Goal: Task Accomplishment & Management: Complete application form

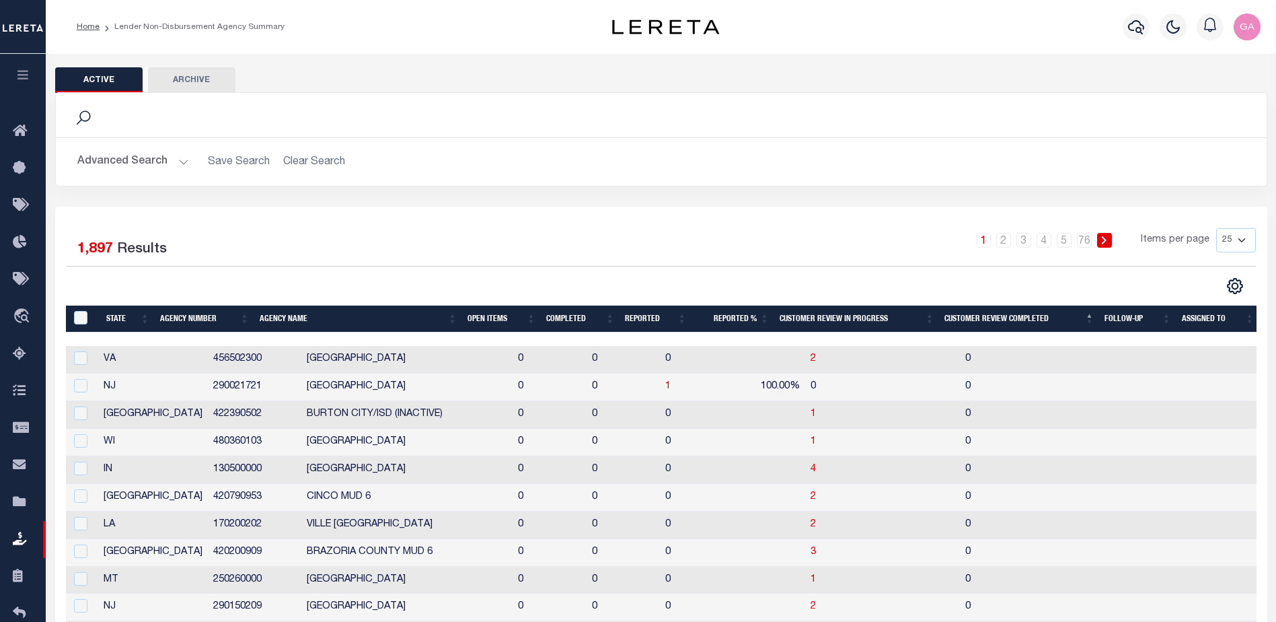
click at [974, 320] on th "Customer Review Completed" at bounding box center [1019, 319] width 160 height 28
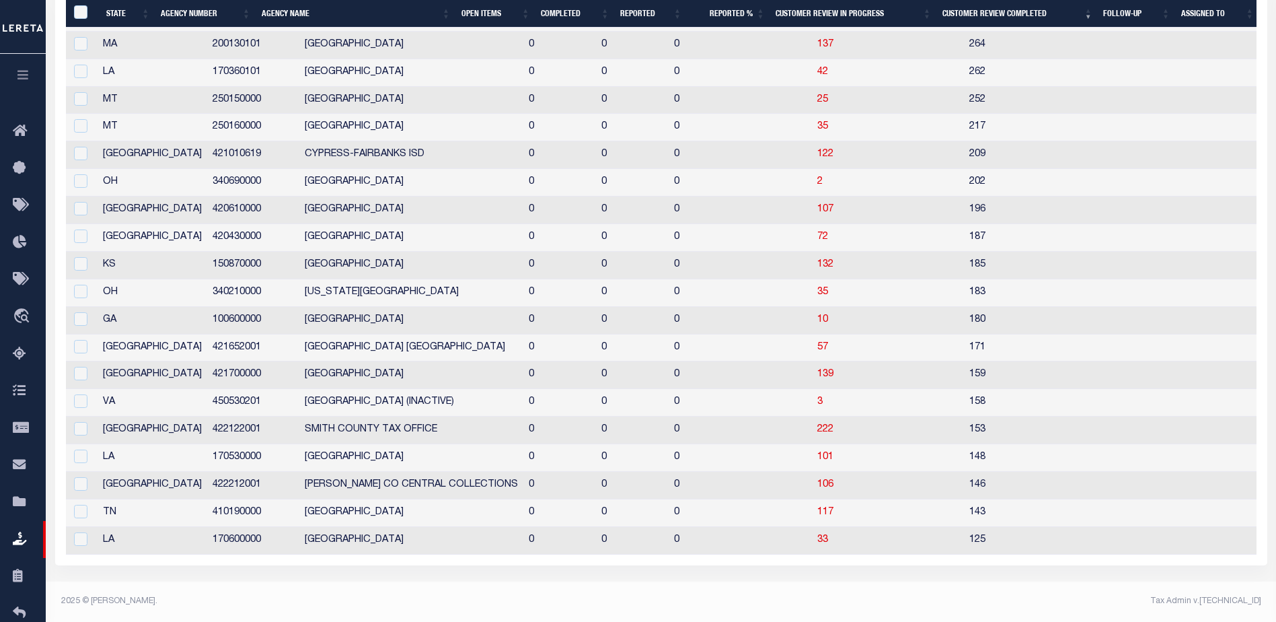
scroll to position [5, 0]
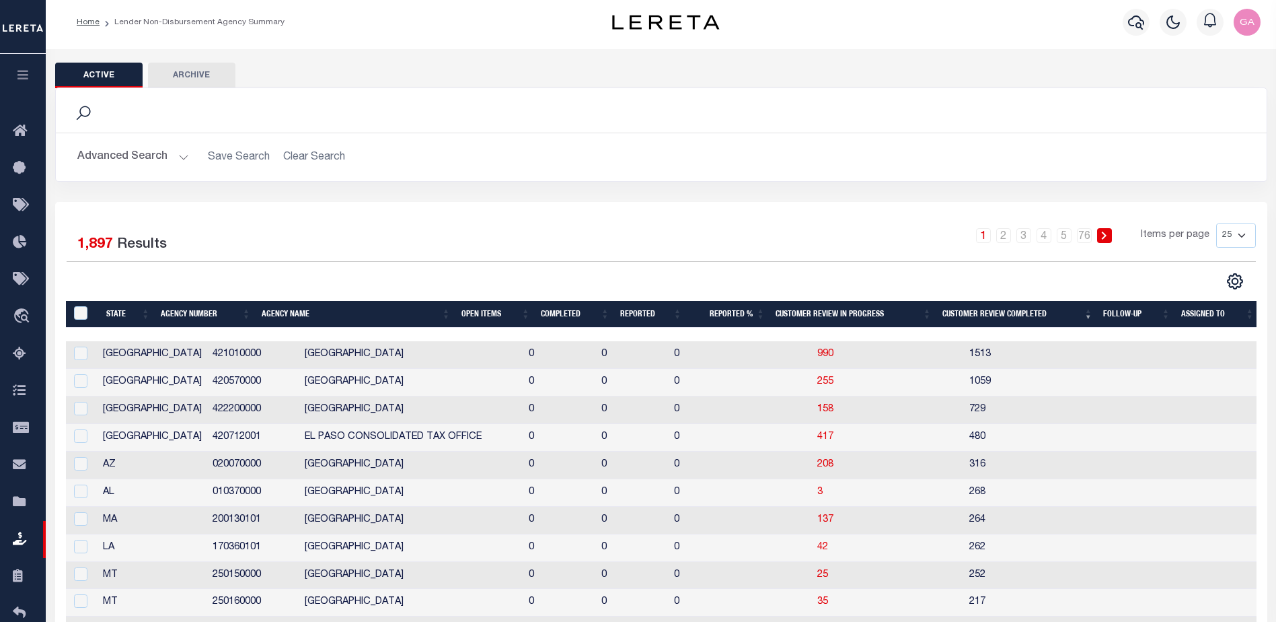
click at [966, 307] on th "Customer Review Completed" at bounding box center [1017, 315] width 161 height 28
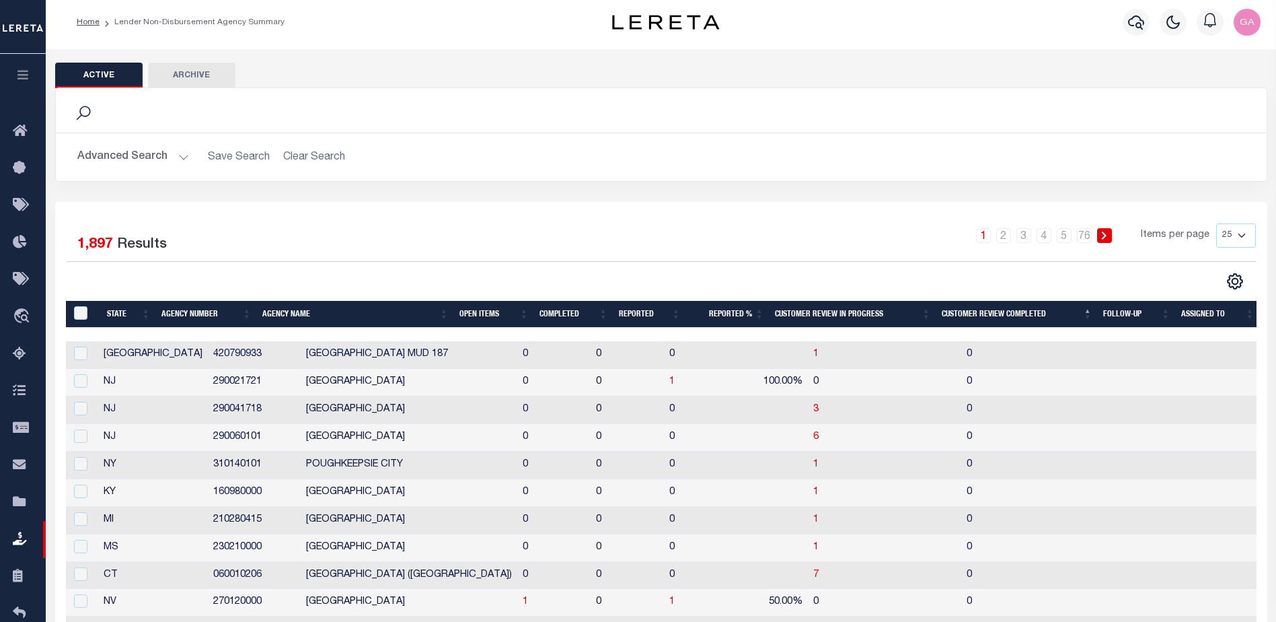
click at [20, 73] on icon "button" at bounding box center [22, 75] width 15 height 12
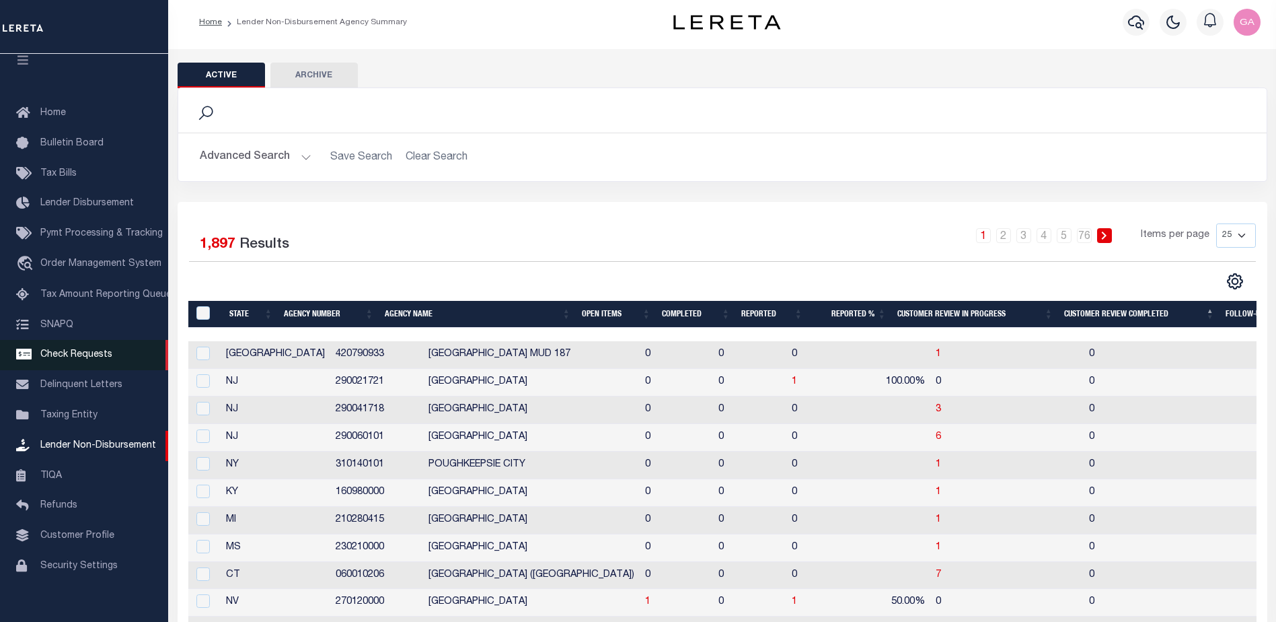
scroll to position [34, 0]
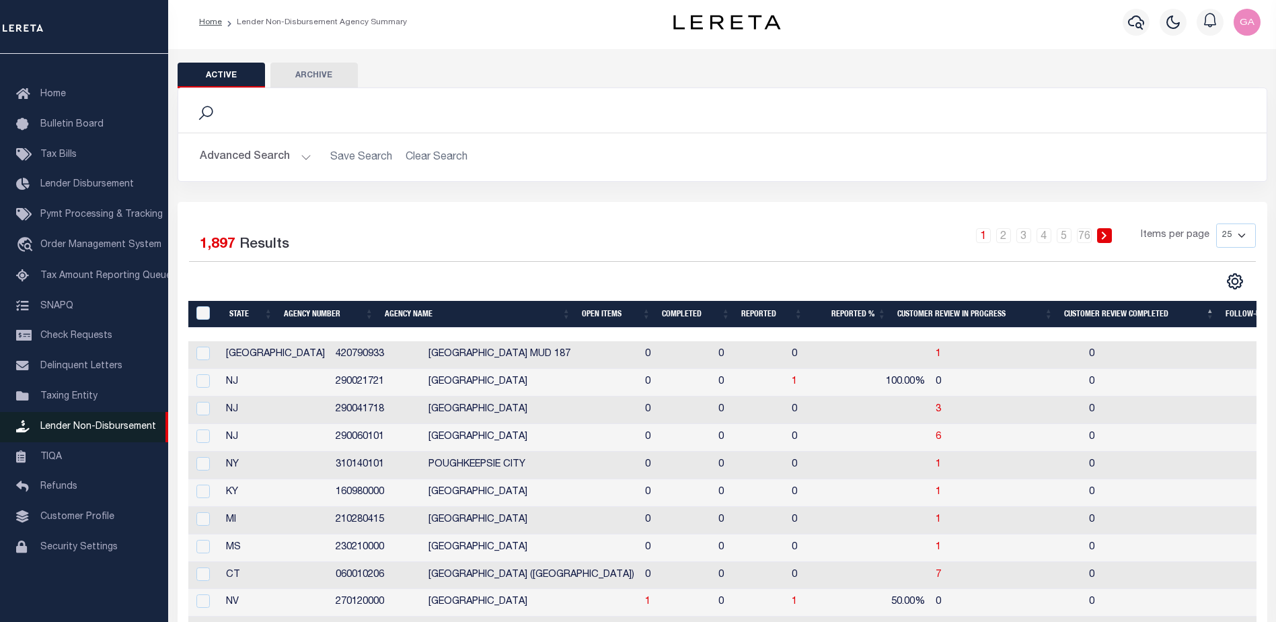
click at [67, 431] on span "Lender Non-Disbursement" at bounding box center [98, 426] width 116 height 9
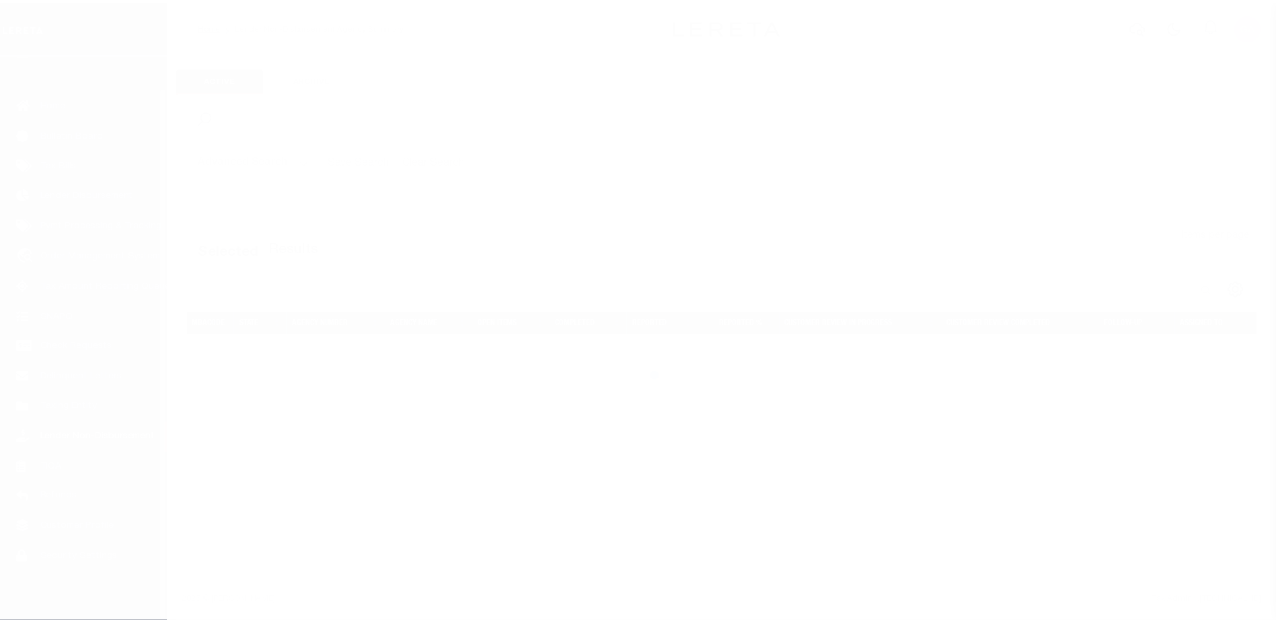
scroll to position [34, 0]
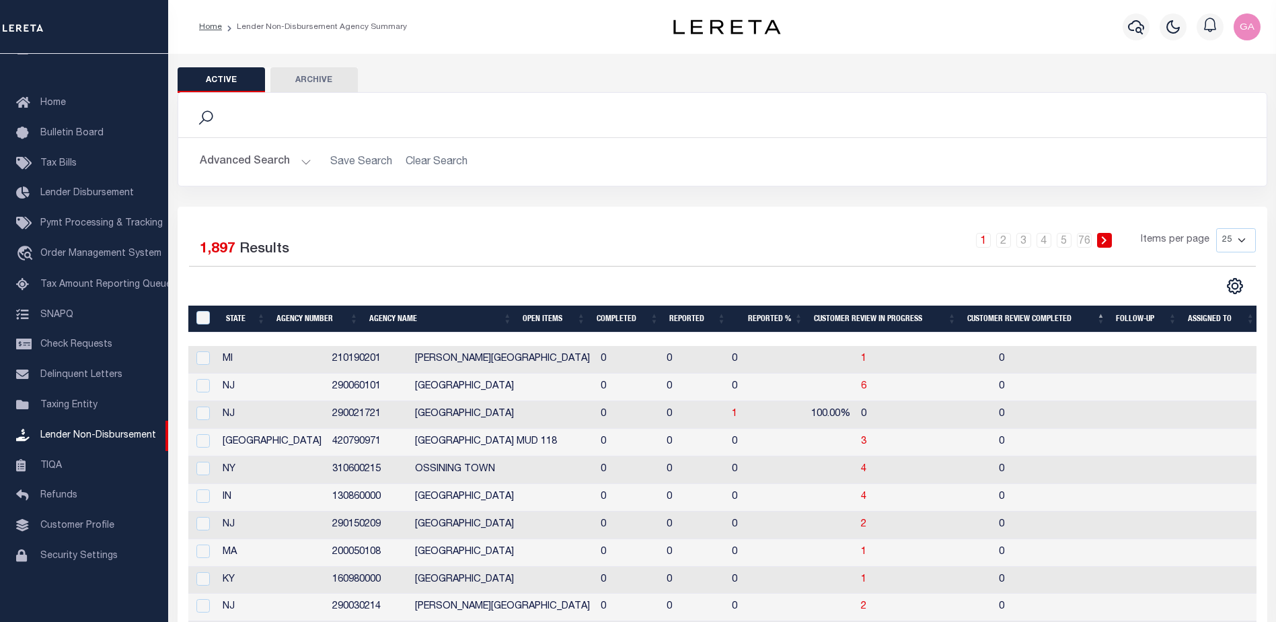
click at [300, 159] on button "Advanced Search" at bounding box center [256, 162] width 112 height 26
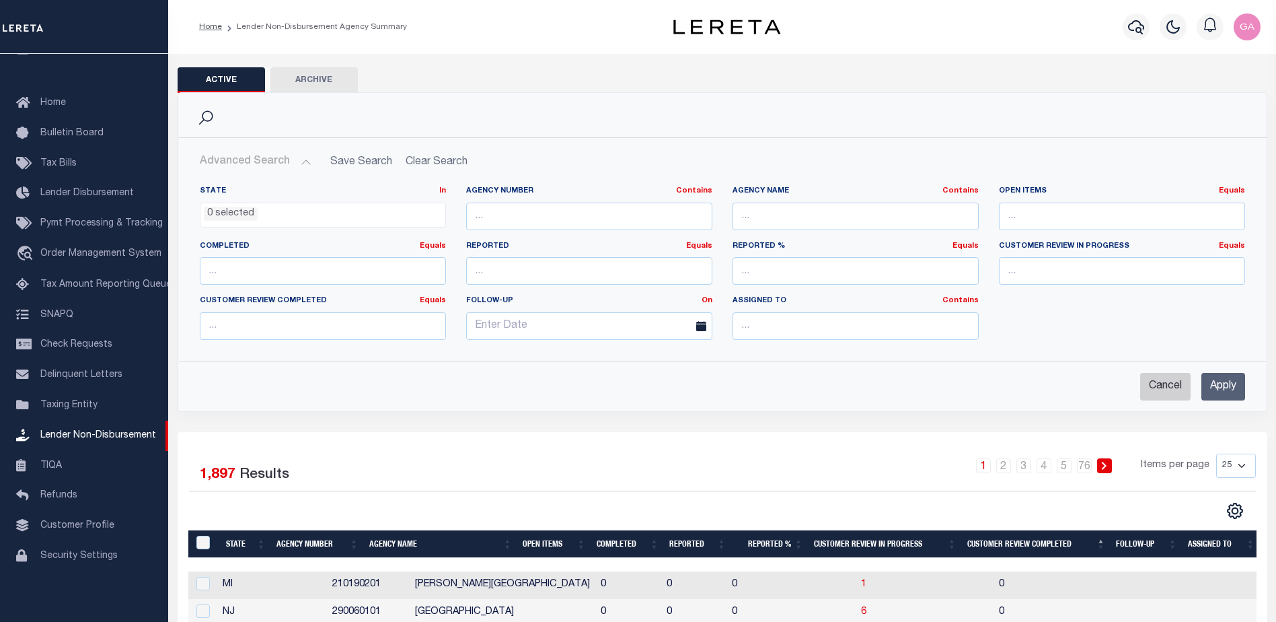
click at [1161, 384] on input "Cancel" at bounding box center [1166, 387] width 50 height 28
checkbox input "true"
select select
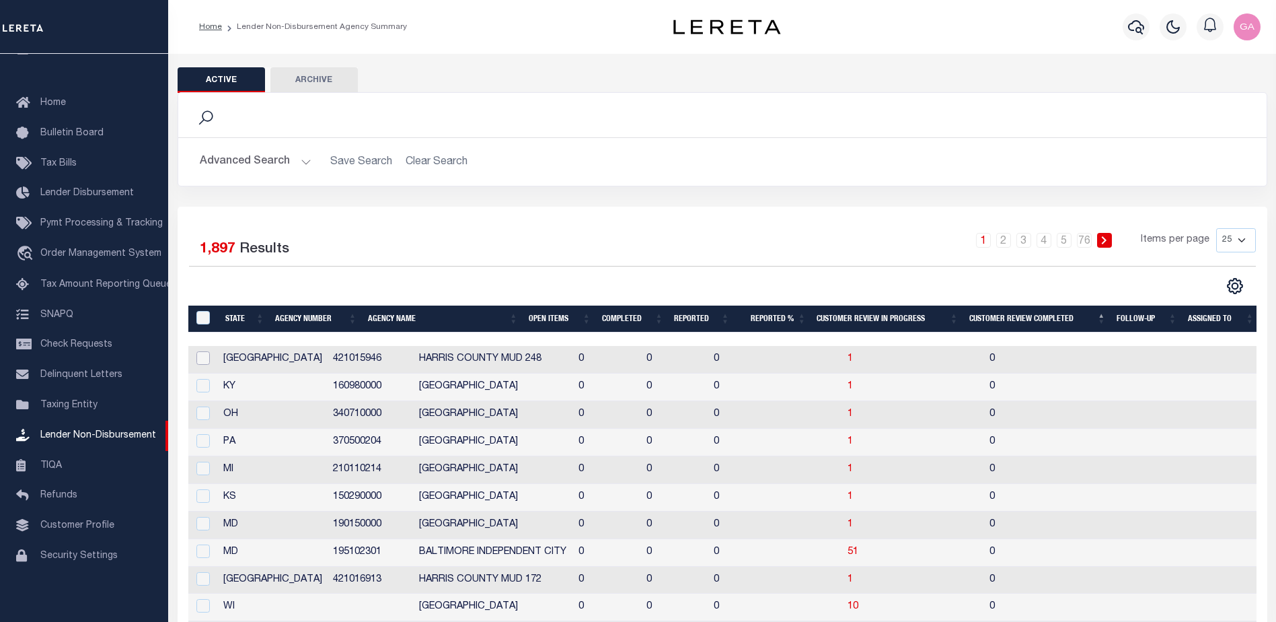
click at [199, 359] on input "checkbox" at bounding box center [202, 357] width 13 height 13
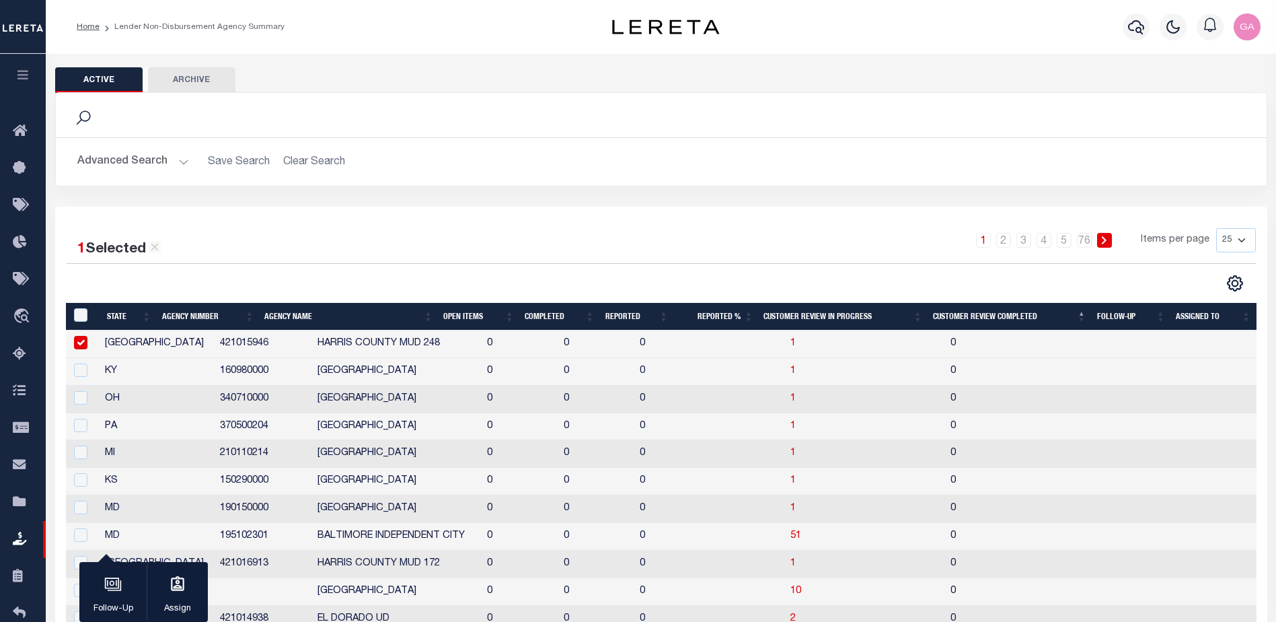
click at [83, 347] on input "checkbox" at bounding box center [80, 342] width 13 height 13
checkbox input "false"
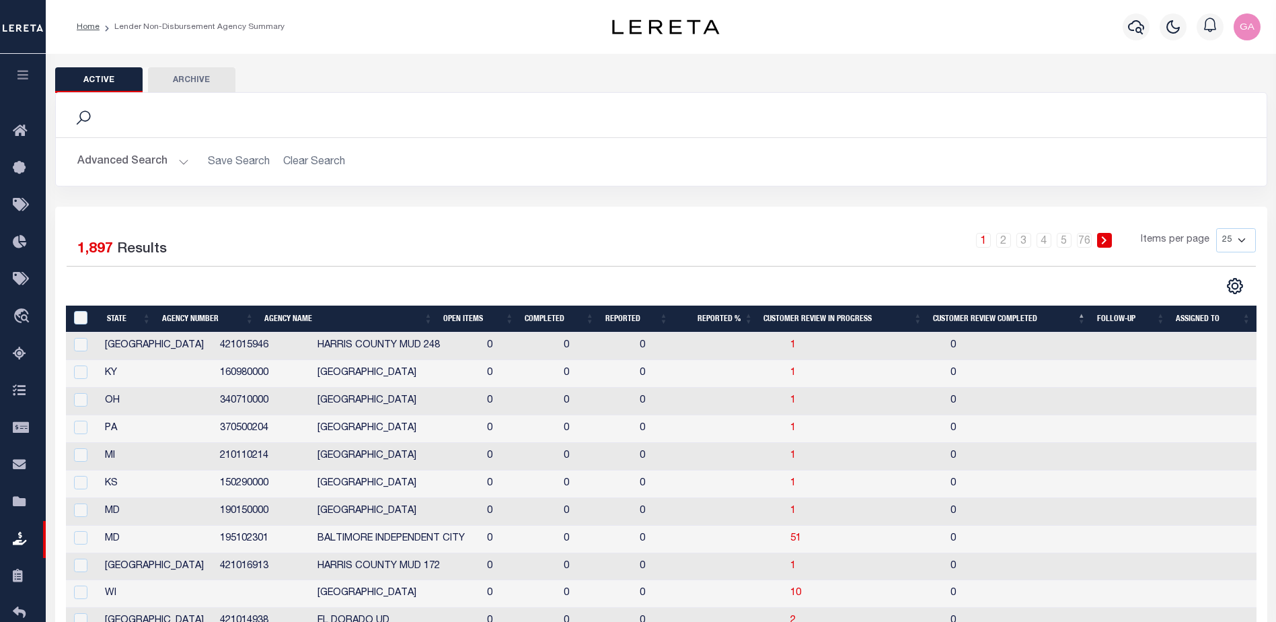
click at [182, 74] on button "Archive" at bounding box center [191, 80] width 87 height 26
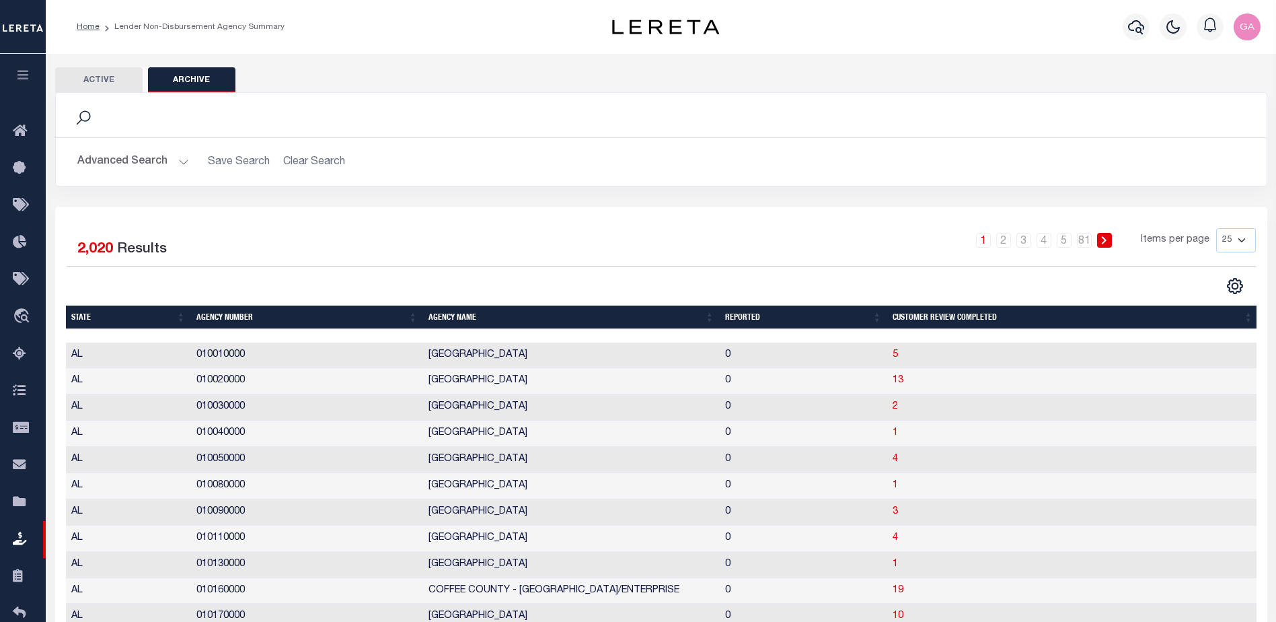
click at [20, 70] on icon "button" at bounding box center [22, 75] width 15 height 12
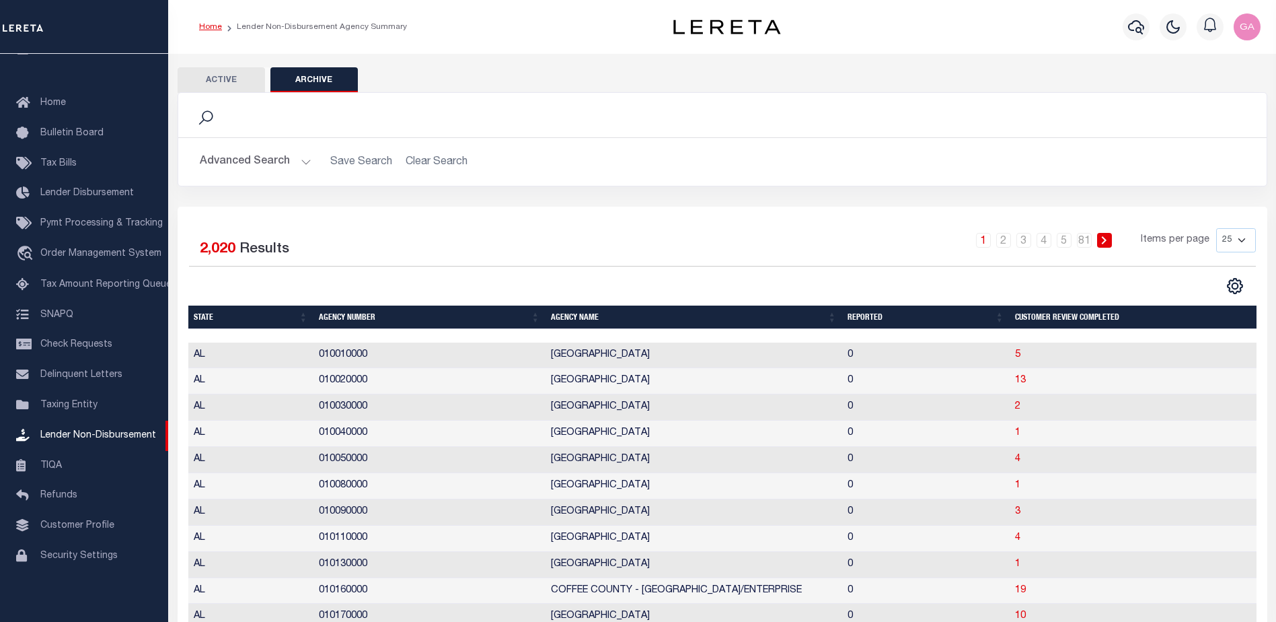
click at [207, 23] on link "Home" at bounding box center [210, 27] width 23 height 8
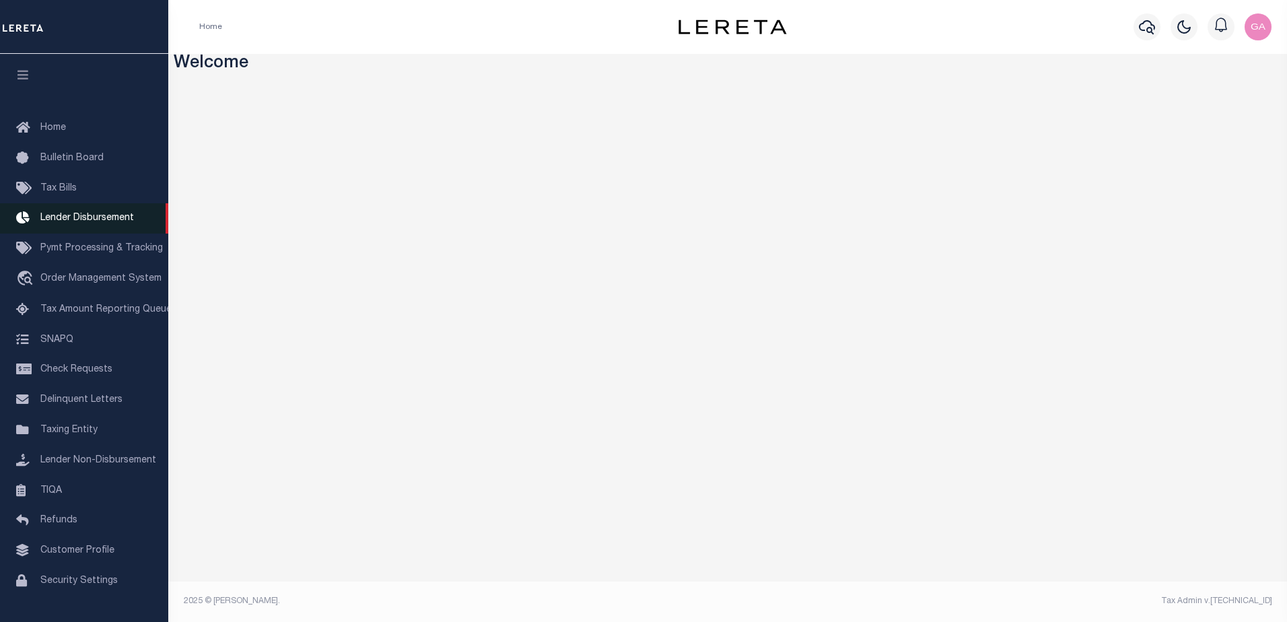
click at [104, 223] on span "Lender Disbursement" at bounding box center [87, 217] width 94 height 9
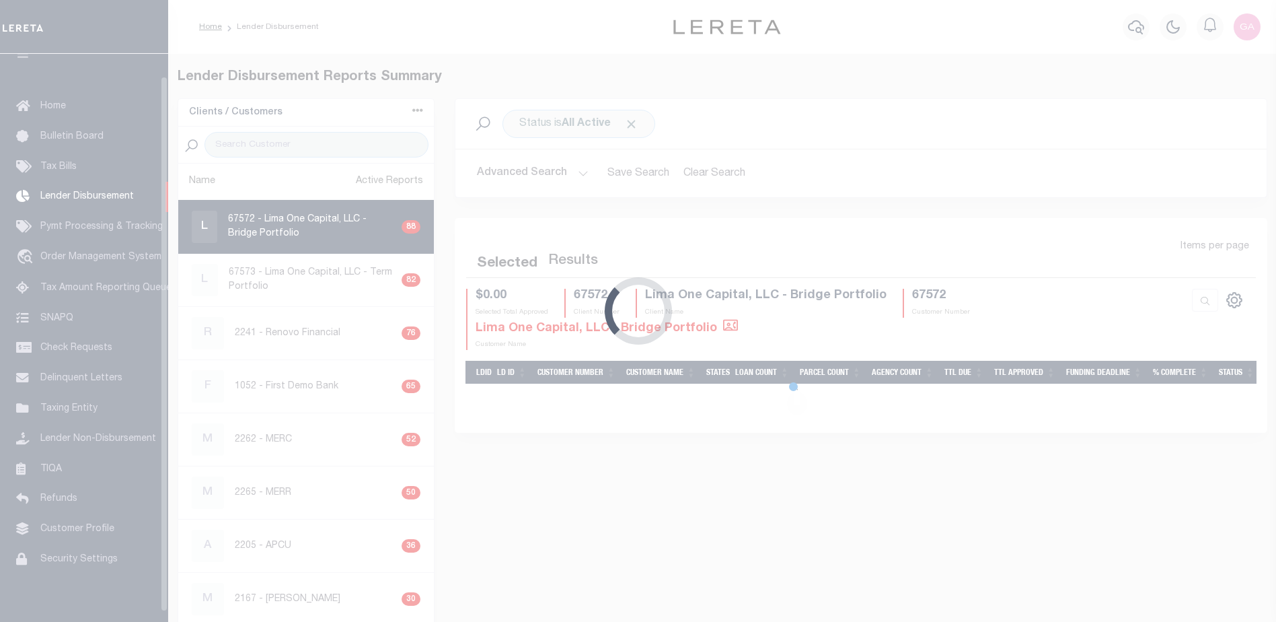
scroll to position [24, 0]
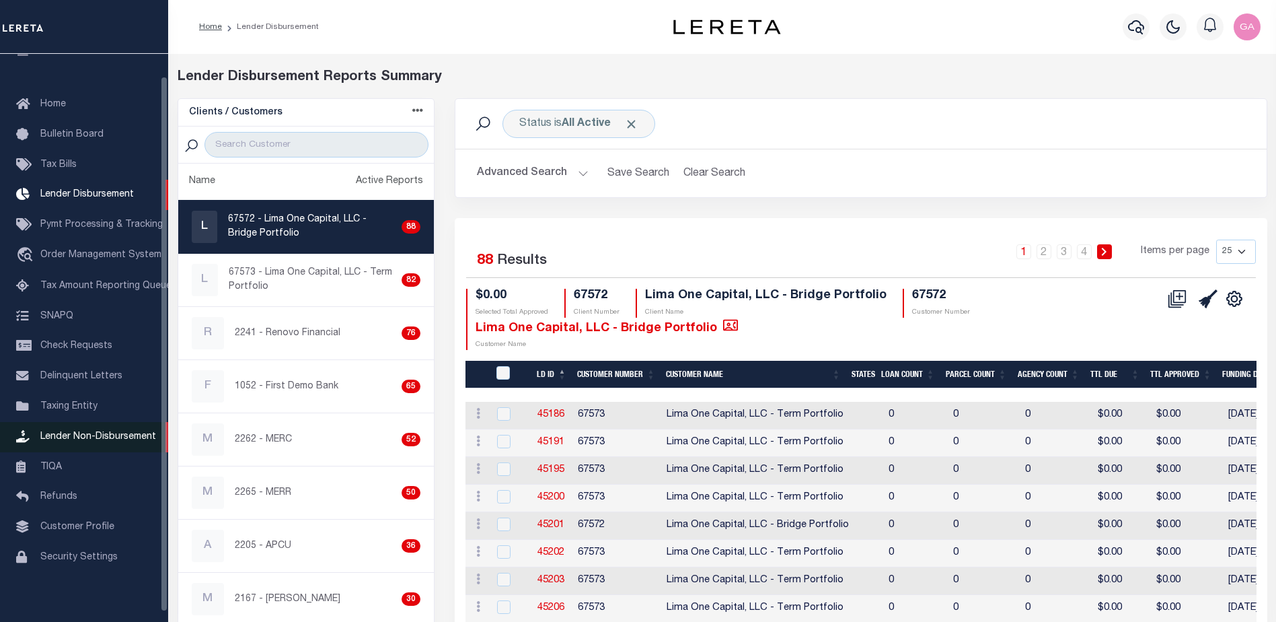
click at [84, 441] on span "Lender Non-Disbursement" at bounding box center [98, 436] width 116 height 9
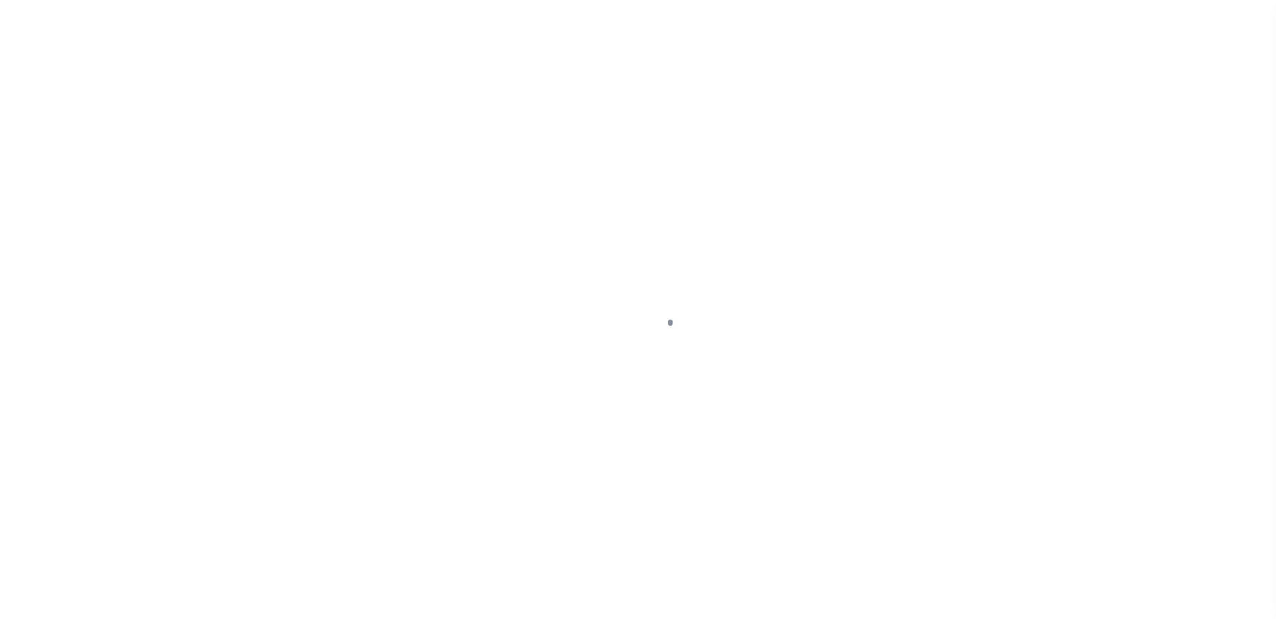
scroll to position [34, 0]
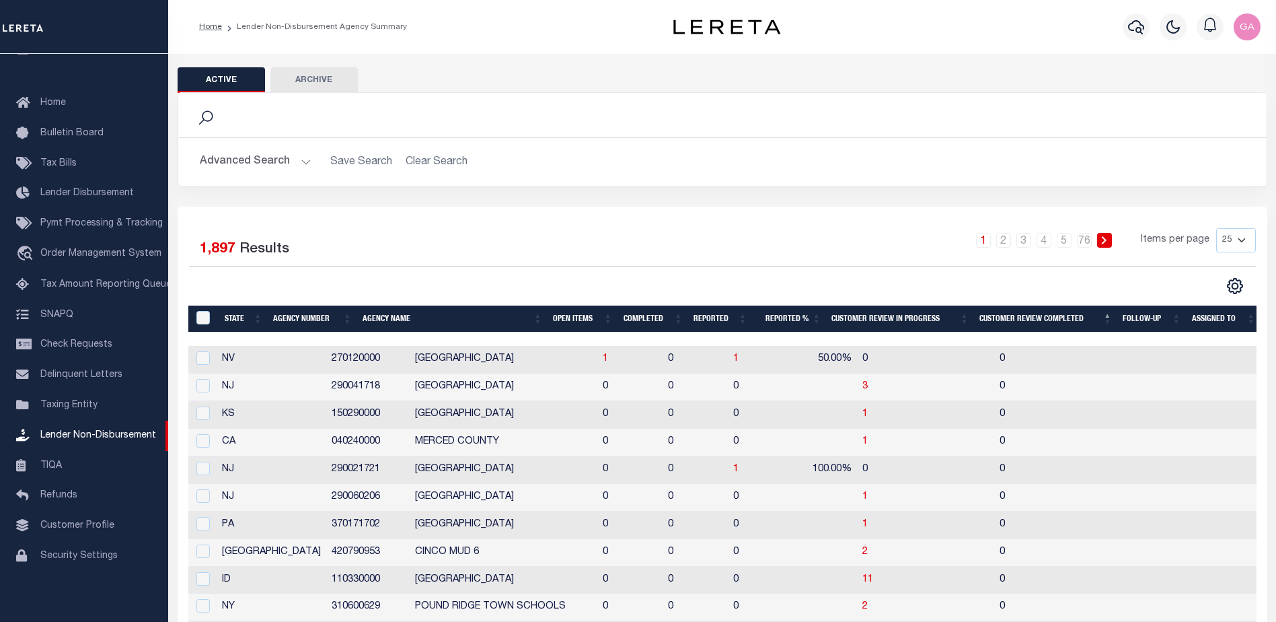
click at [641, 312] on th "Completed" at bounding box center [653, 319] width 71 height 28
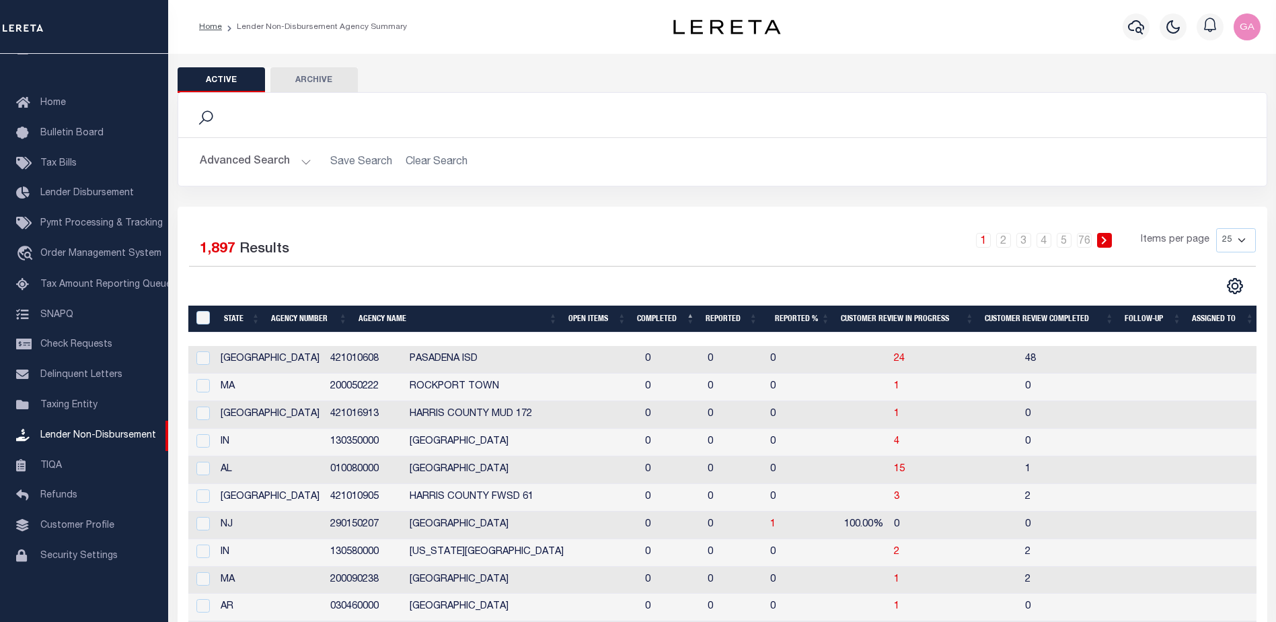
click at [653, 320] on th "Completed" at bounding box center [666, 319] width 69 height 28
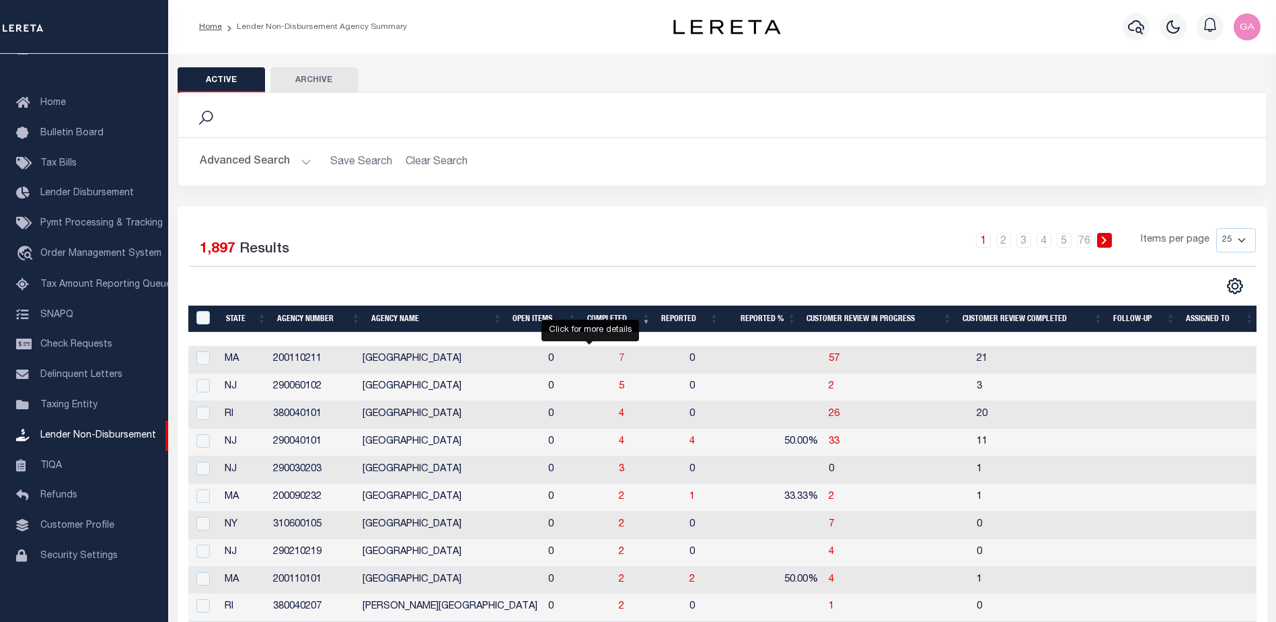
click at [619, 359] on span "7" at bounding box center [621, 358] width 5 height 9
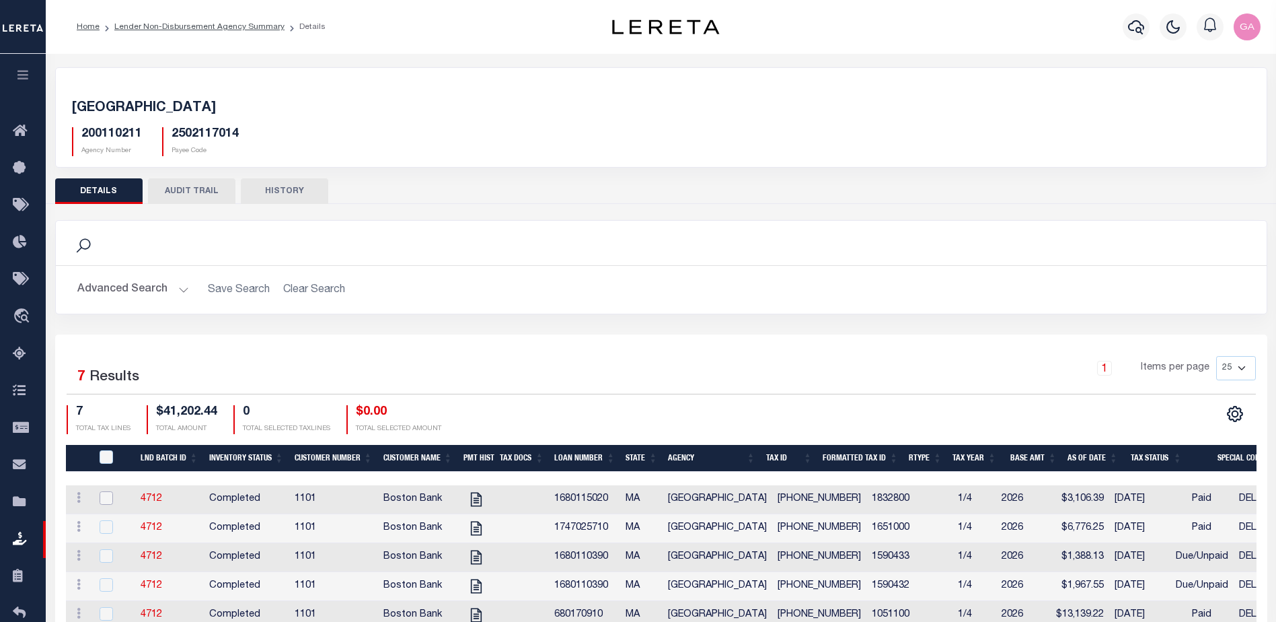
click at [106, 501] on input "checkbox" at bounding box center [106, 497] width 13 height 13
checkbox input "true"
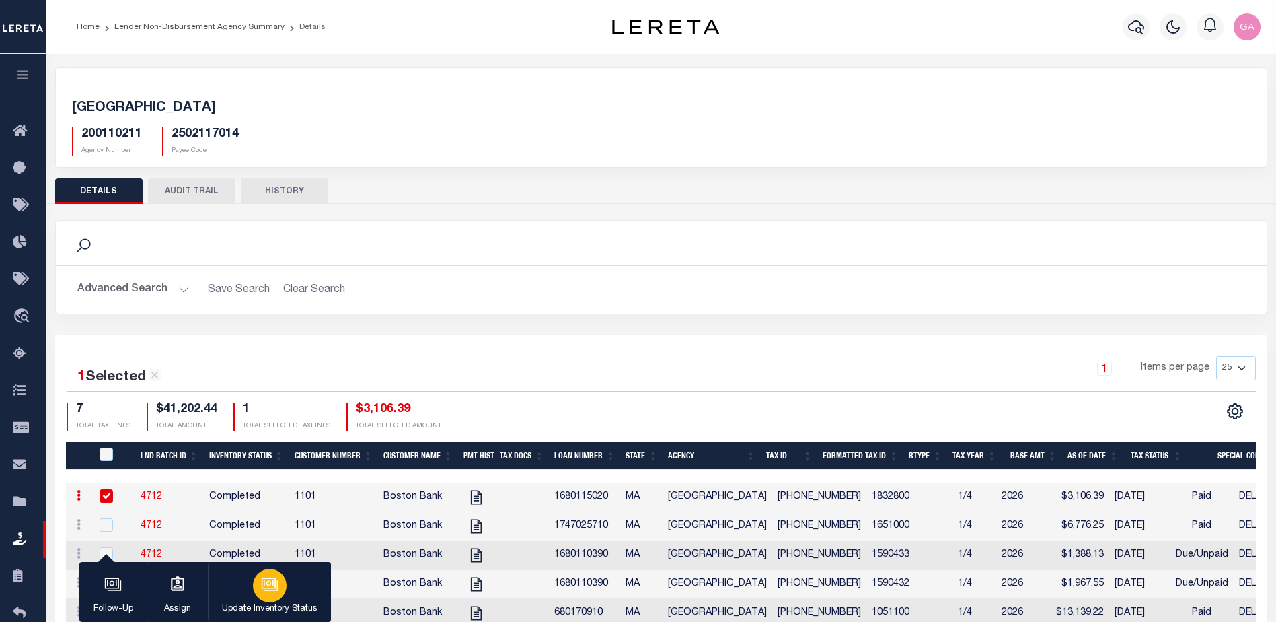
click at [272, 592] on icon "button" at bounding box center [269, 583] width 17 height 17
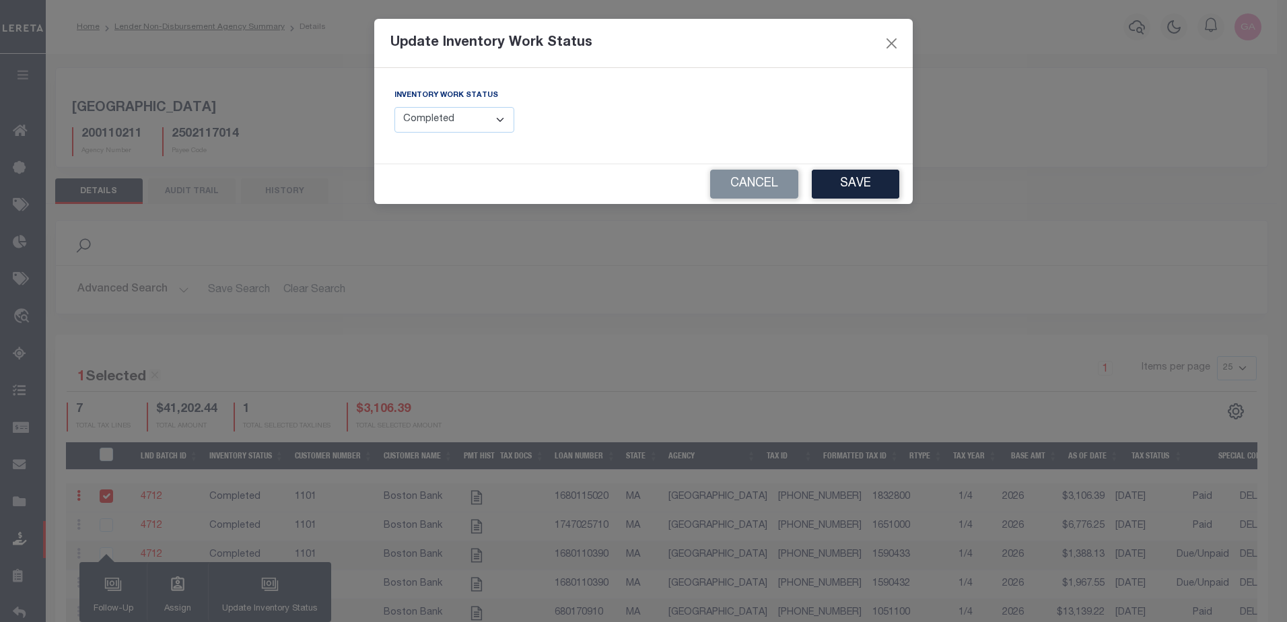
click at [484, 120] on select "--Select-- Open Completed Reported" at bounding box center [454, 120] width 120 height 26
drag, startPoint x: 713, startPoint y: 121, endPoint x: 729, endPoint y: 119, distance: 15.6
click at [713, 121] on div "FUNDING DEADLINE DATE:" at bounding box center [772, 115] width 259 height 55
click at [893, 39] on button "Close" at bounding box center [891, 42] width 17 height 17
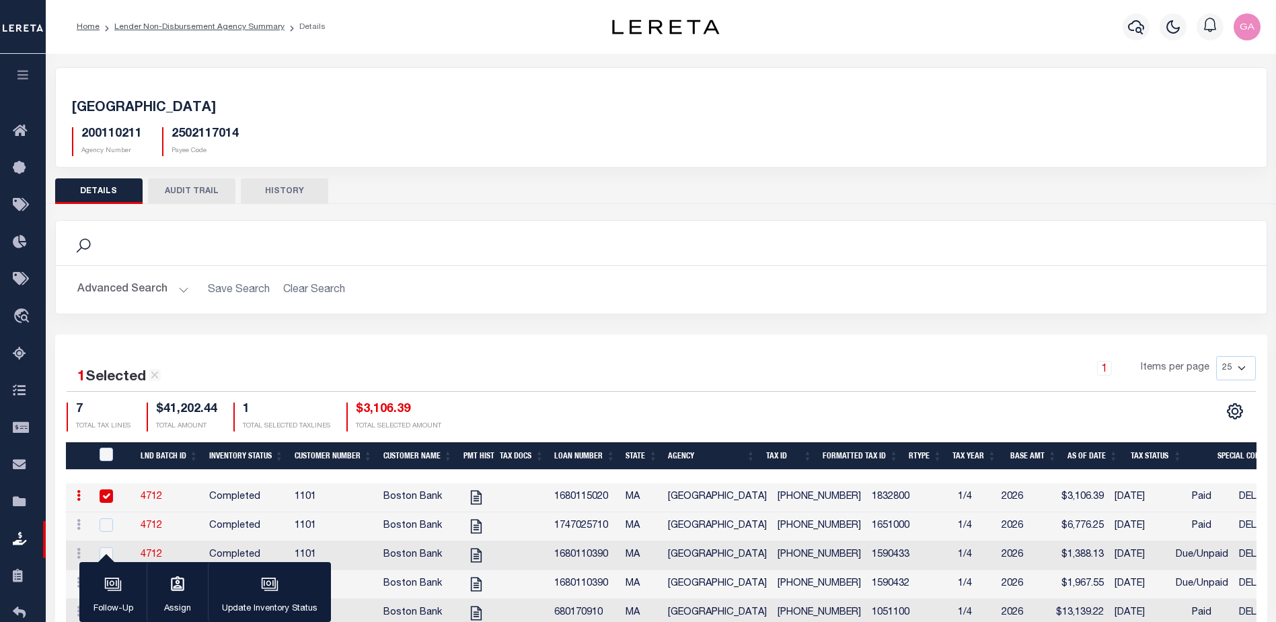
click at [781, 275] on div "Advanced Search Save Search Clear Search LND Batch ID Equals Equals Is Not Equa…" at bounding box center [661, 290] width 1211 height 48
click at [110, 131] on h5 "200110211" at bounding box center [111, 134] width 61 height 15
copy h5 "200110211"
click at [22, 83] on button "button" at bounding box center [23, 77] width 46 height 46
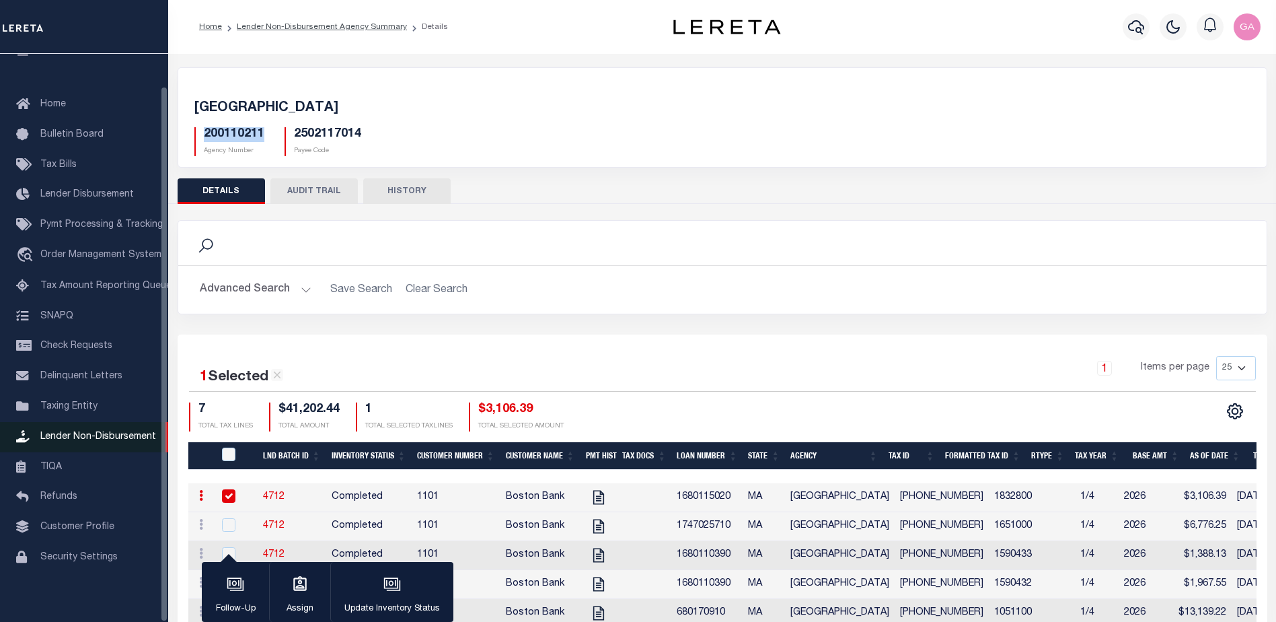
scroll to position [34, 0]
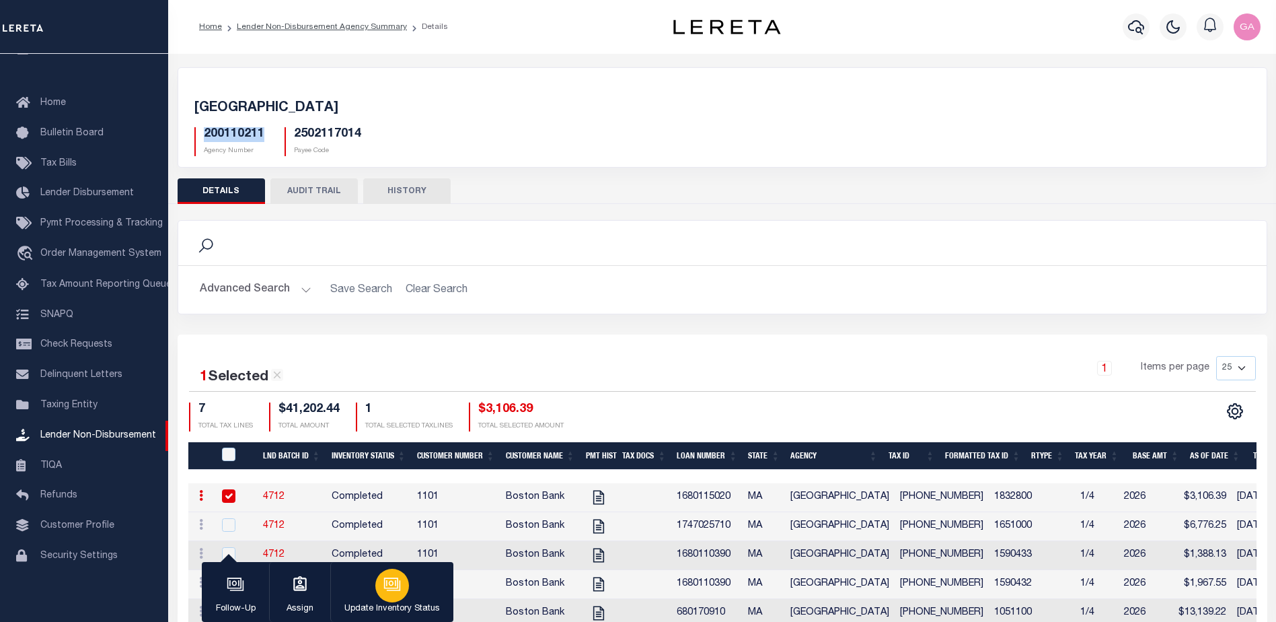
click at [392, 584] on icon "button" at bounding box center [392, 583] width 17 height 17
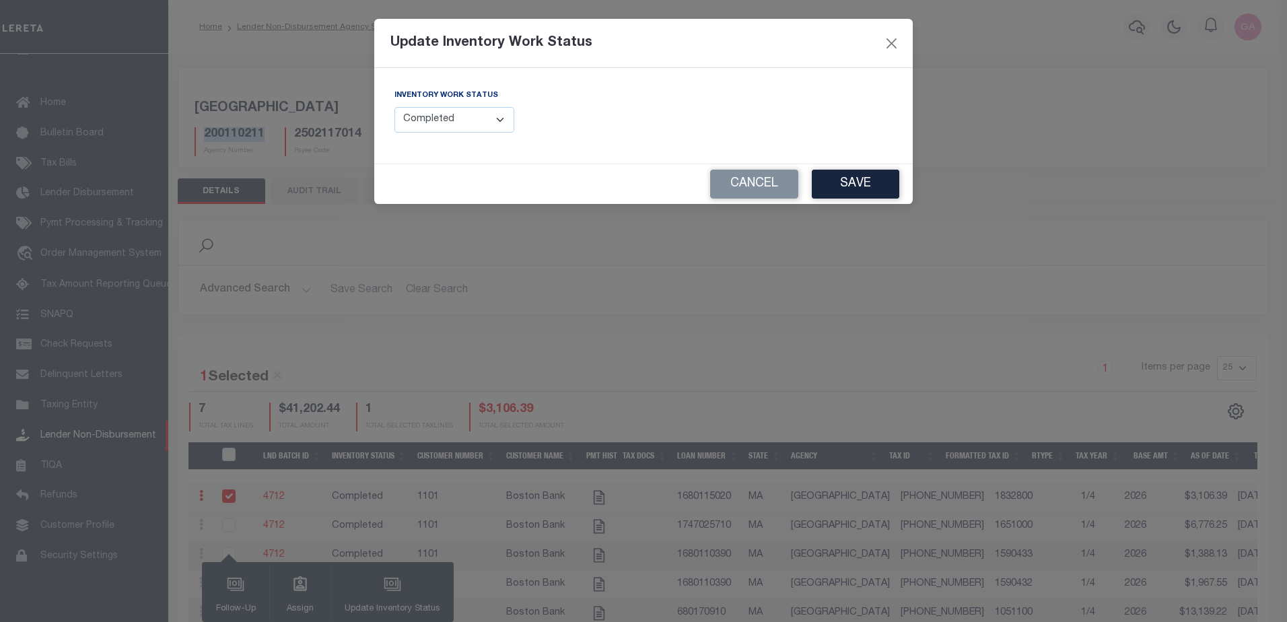
click at [468, 122] on select "--Select-- Open Completed Reported" at bounding box center [454, 120] width 120 height 26
select select "Reported"
click at [394, 107] on select "--Select-- Open Completed Reported" at bounding box center [454, 120] width 120 height 26
click at [764, 122] on input "text" at bounding box center [772, 120] width 239 height 26
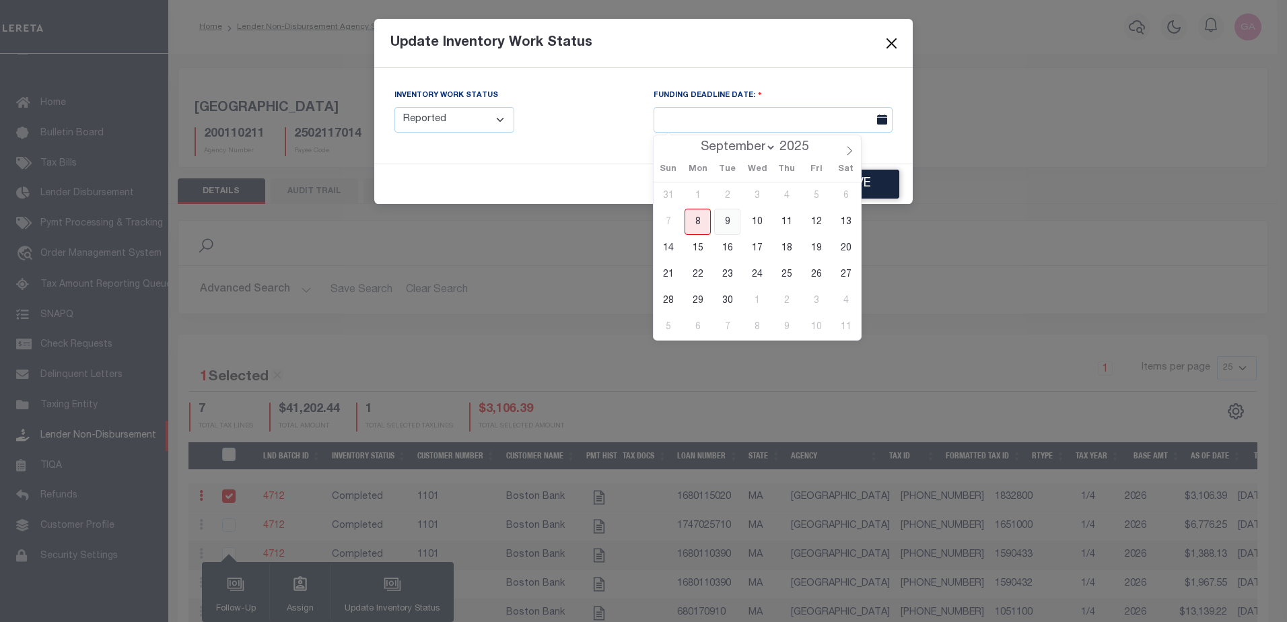
click at [721, 221] on span "9" at bounding box center [727, 222] width 26 height 26
type input "09/09/2025"
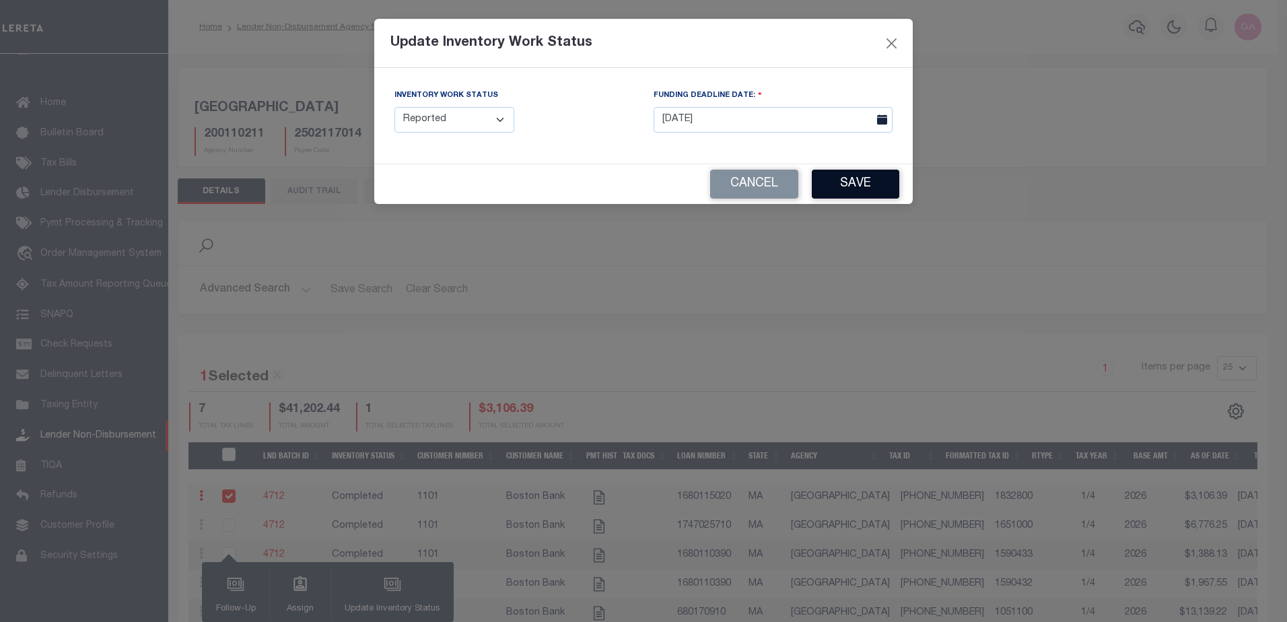
click at [853, 180] on button "Save" at bounding box center [855, 184] width 87 height 29
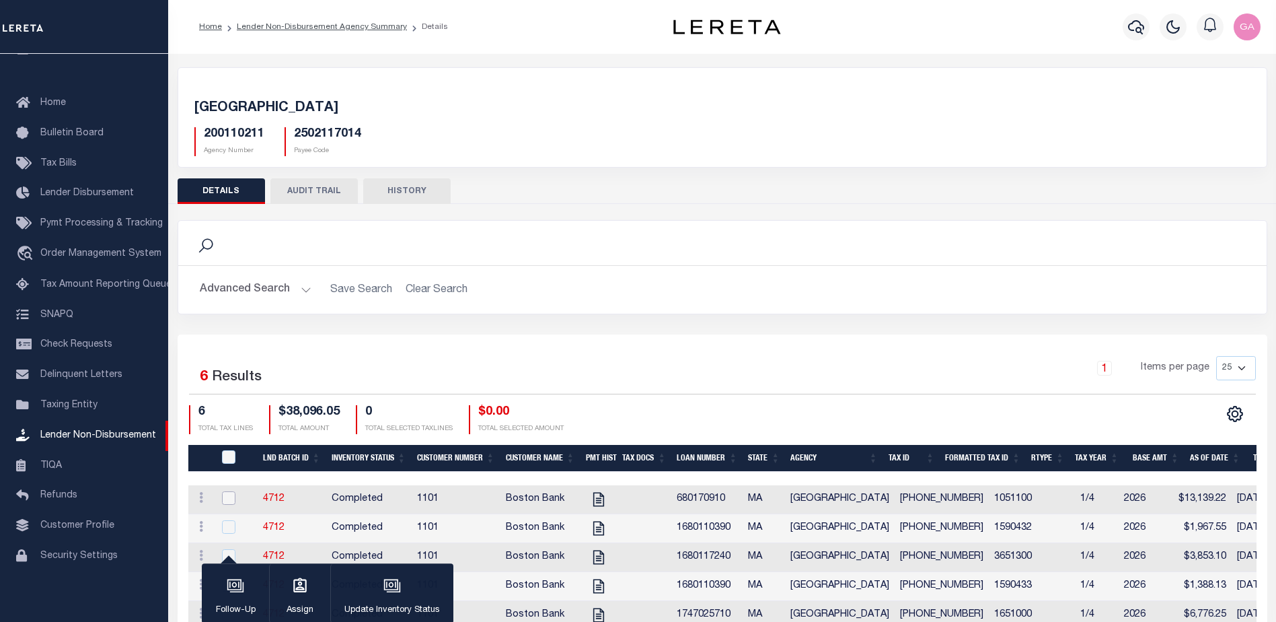
click at [225, 500] on input "checkbox" at bounding box center [228, 497] width 13 height 13
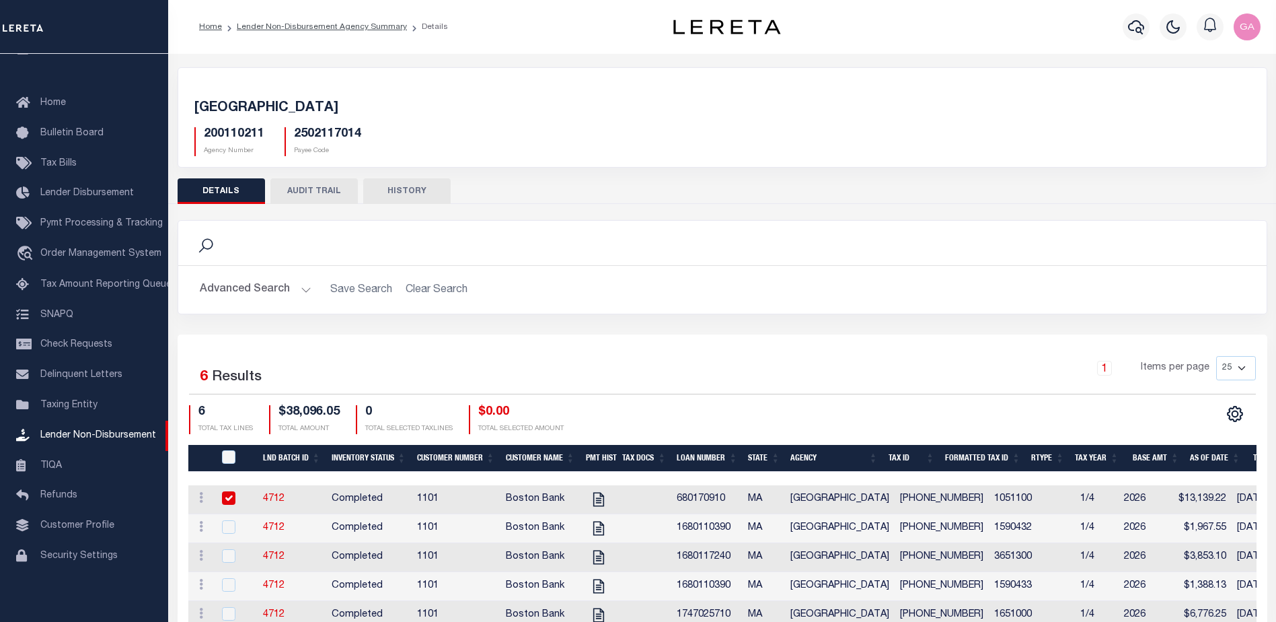
checkbox input "true"
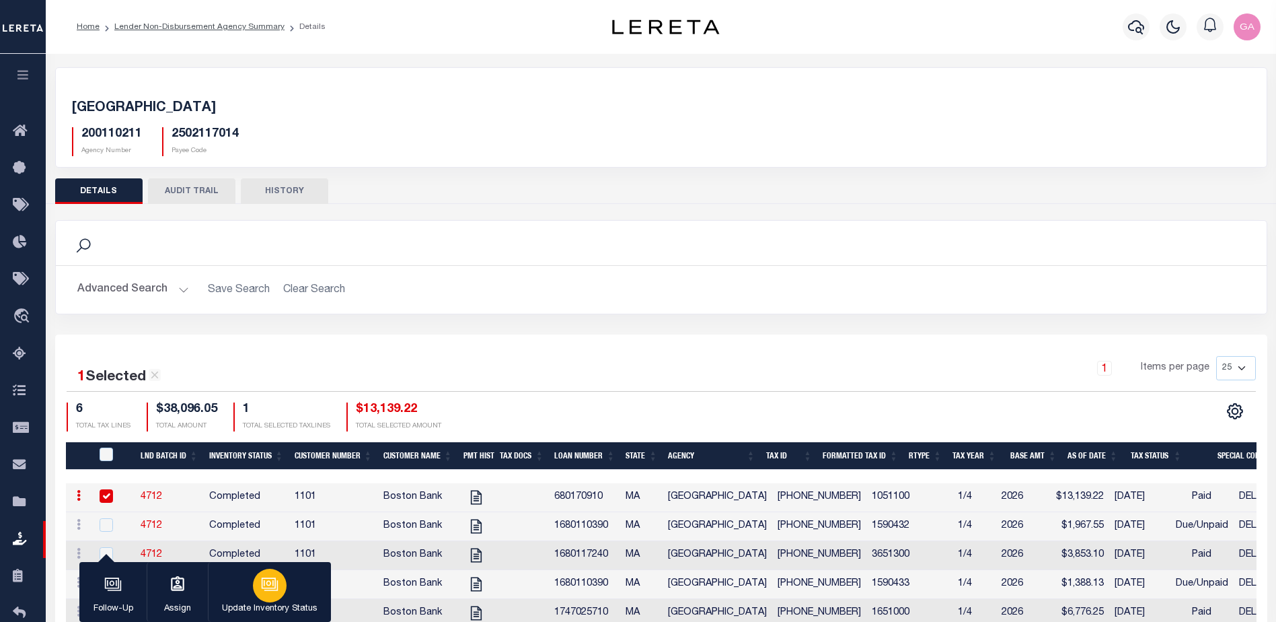
click at [273, 578] on icon "button" at bounding box center [269, 583] width 17 height 17
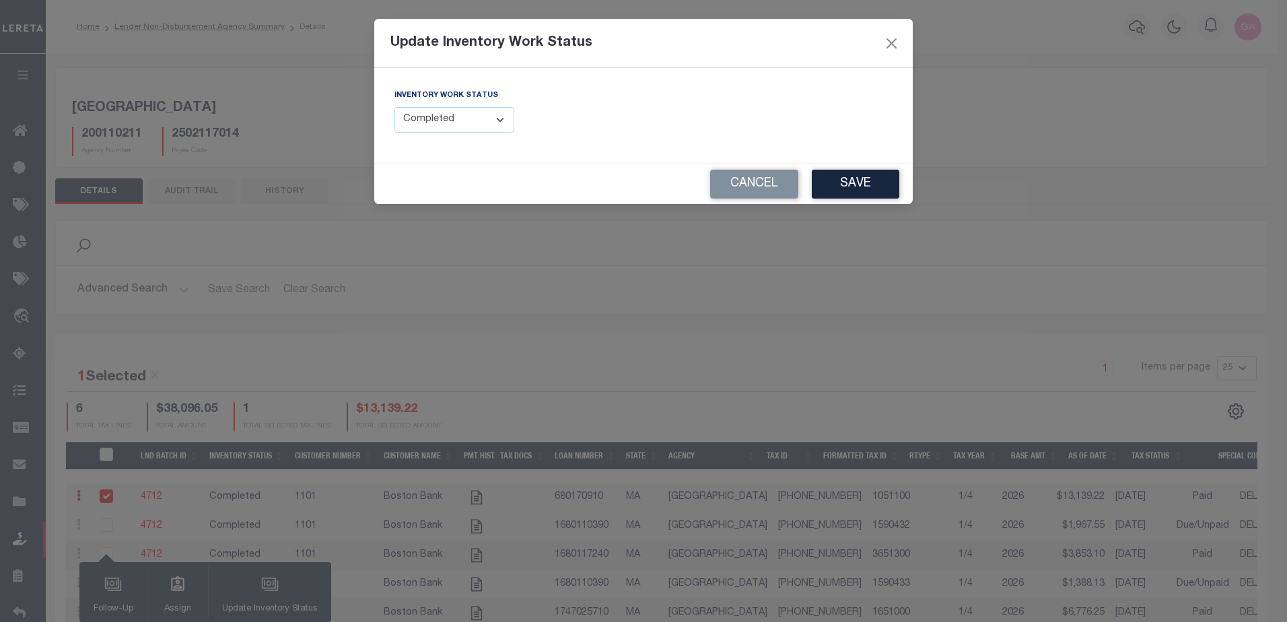
click at [466, 117] on select "--Select-- Open Completed Reported" at bounding box center [454, 120] width 120 height 26
select select "Reported"
click at [394, 107] on select "--Select-- Open Completed Reported" at bounding box center [454, 120] width 120 height 26
click at [775, 116] on input "text" at bounding box center [772, 120] width 239 height 26
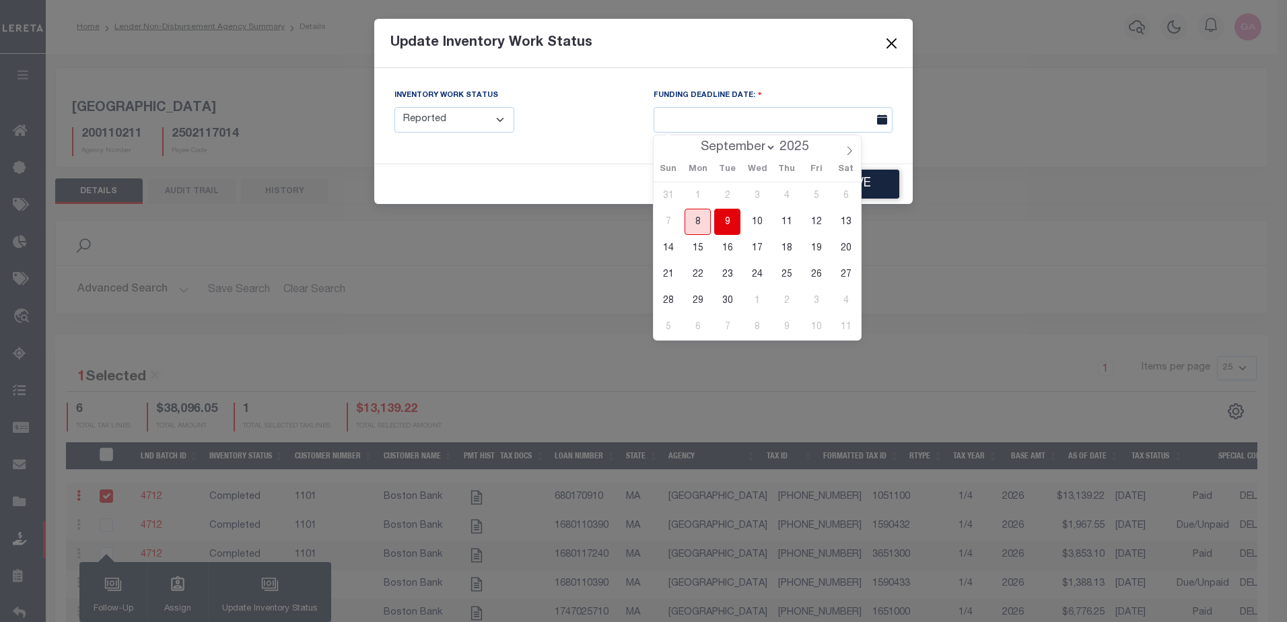
click at [696, 225] on span "8" at bounding box center [697, 222] width 26 height 26
type input "09/08/2025"
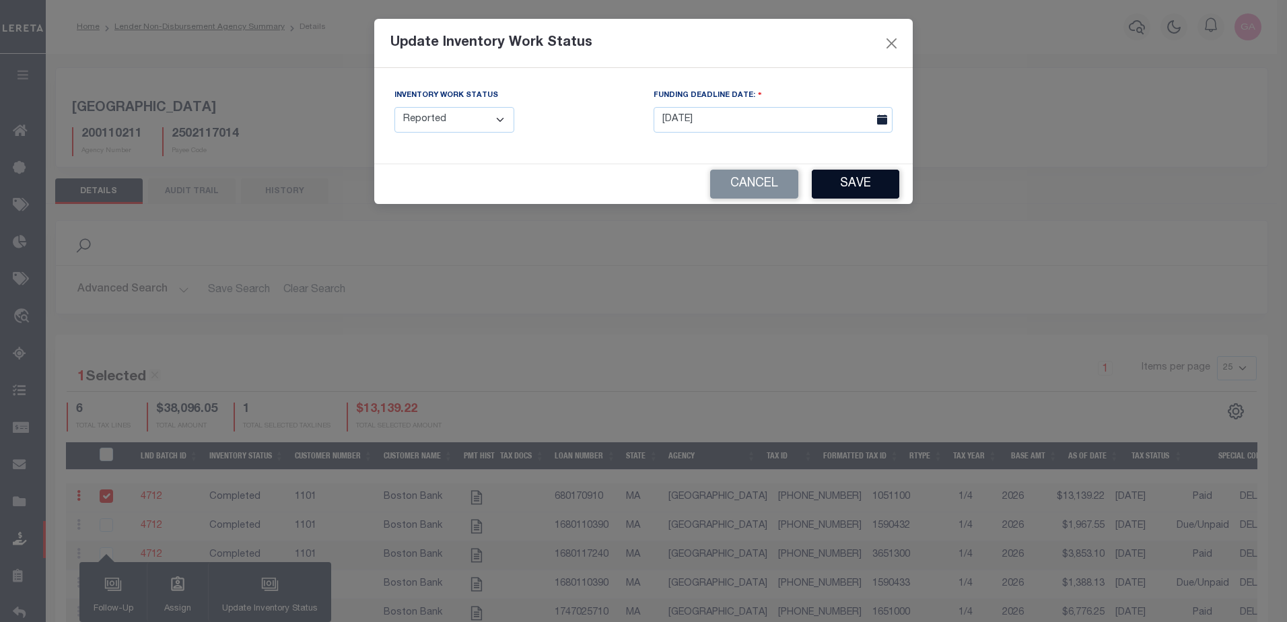
click at [853, 180] on button "Save" at bounding box center [855, 184] width 87 height 29
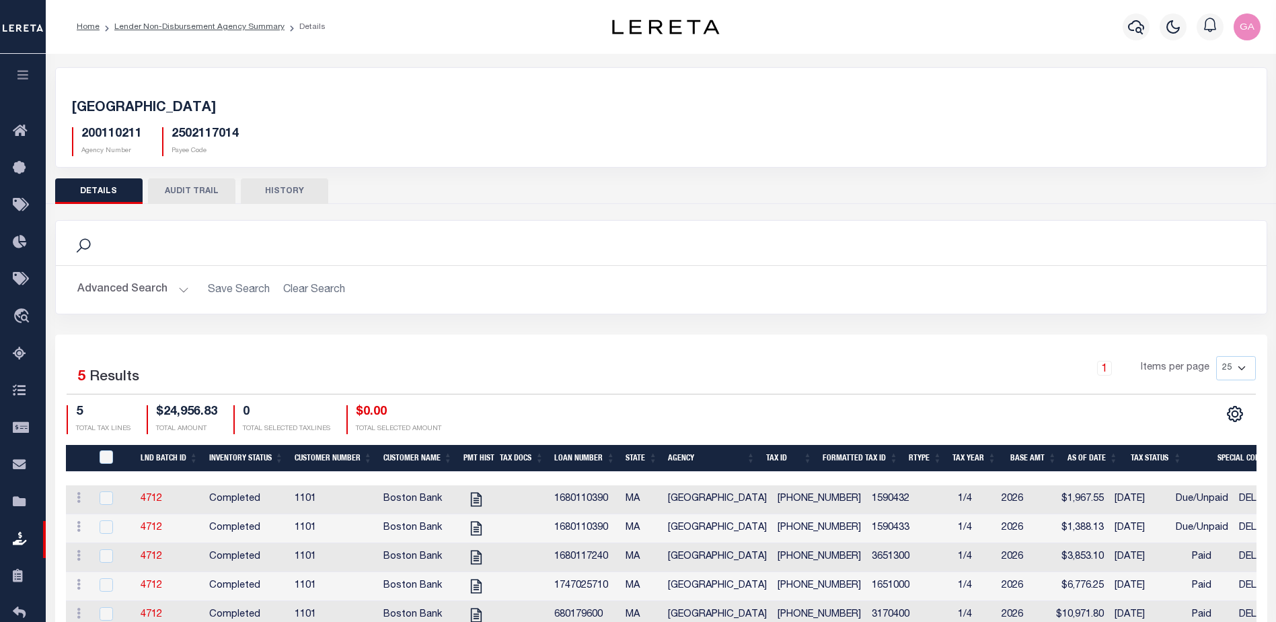
click at [24, 73] on icon "button" at bounding box center [22, 75] width 15 height 12
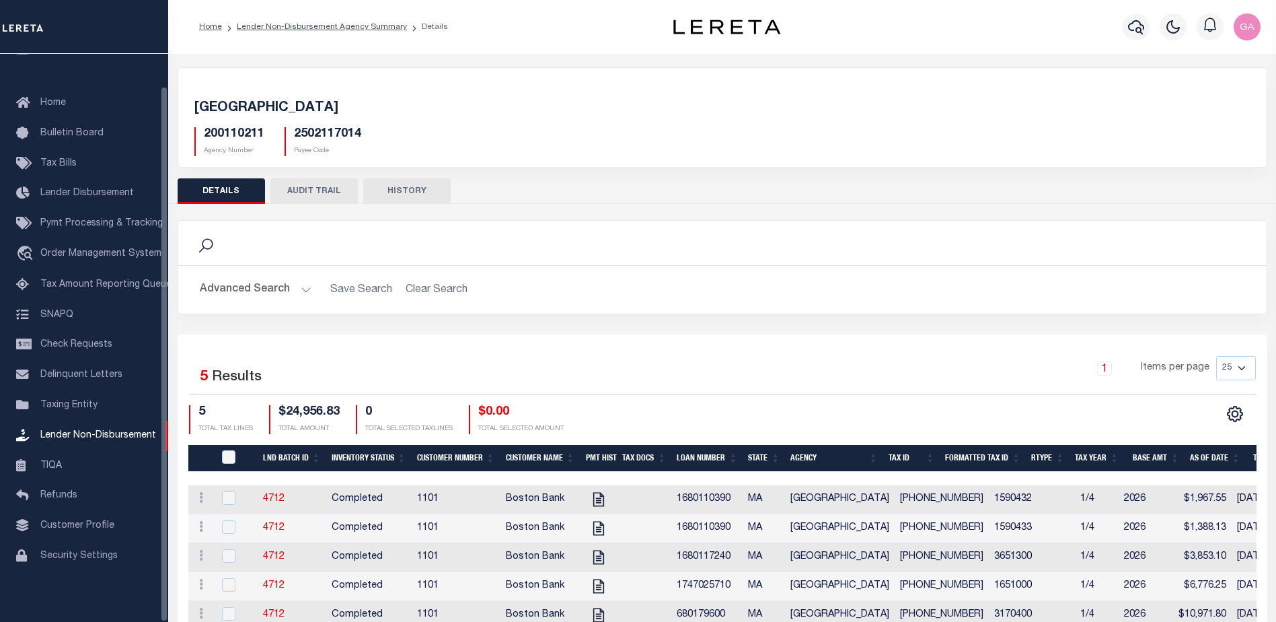
scroll to position [72, 0]
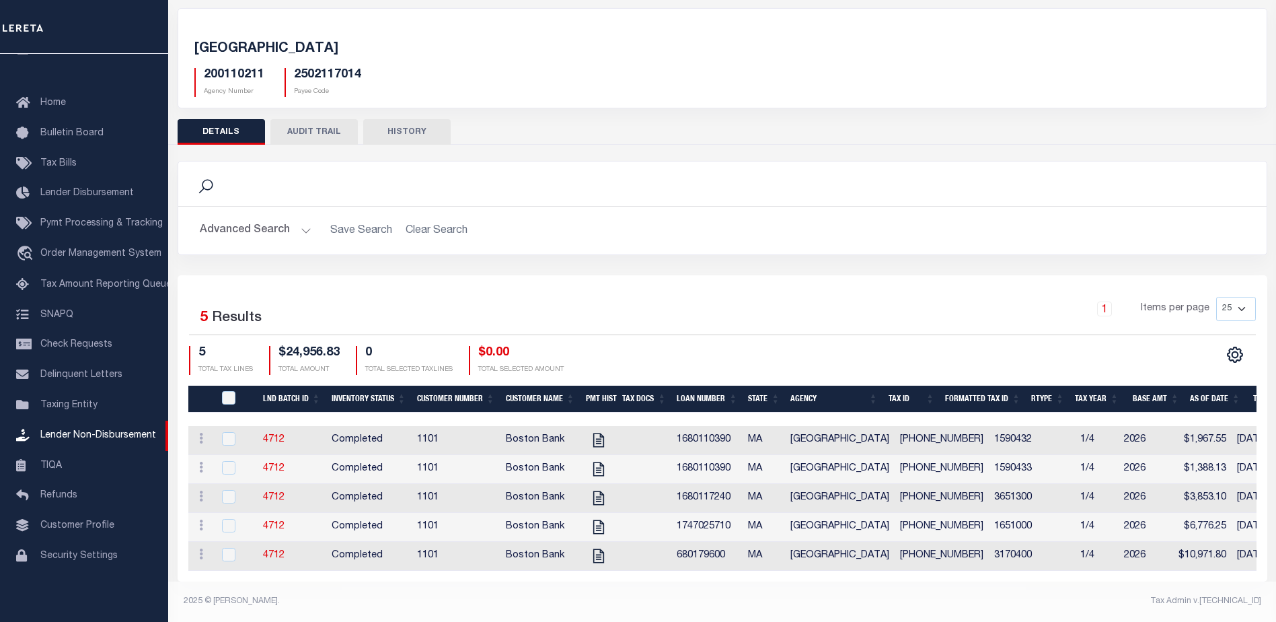
click at [230, 68] on h5 "200110211" at bounding box center [234, 75] width 61 height 15
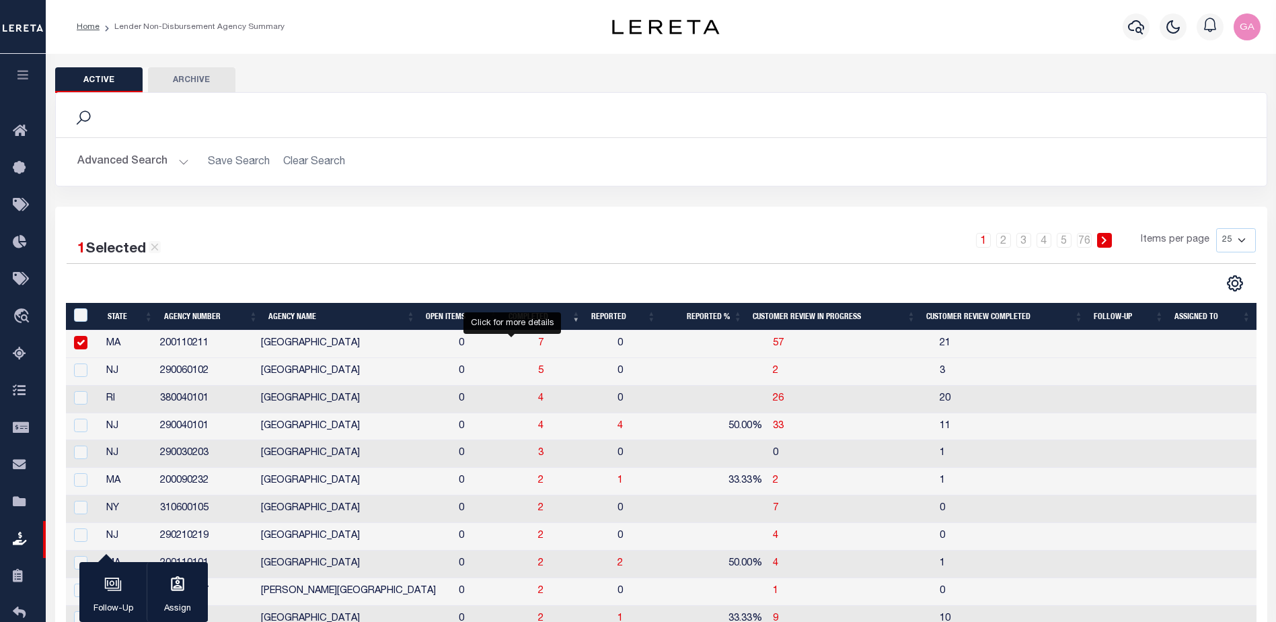
click at [538, 346] on span "7" at bounding box center [540, 342] width 5 height 9
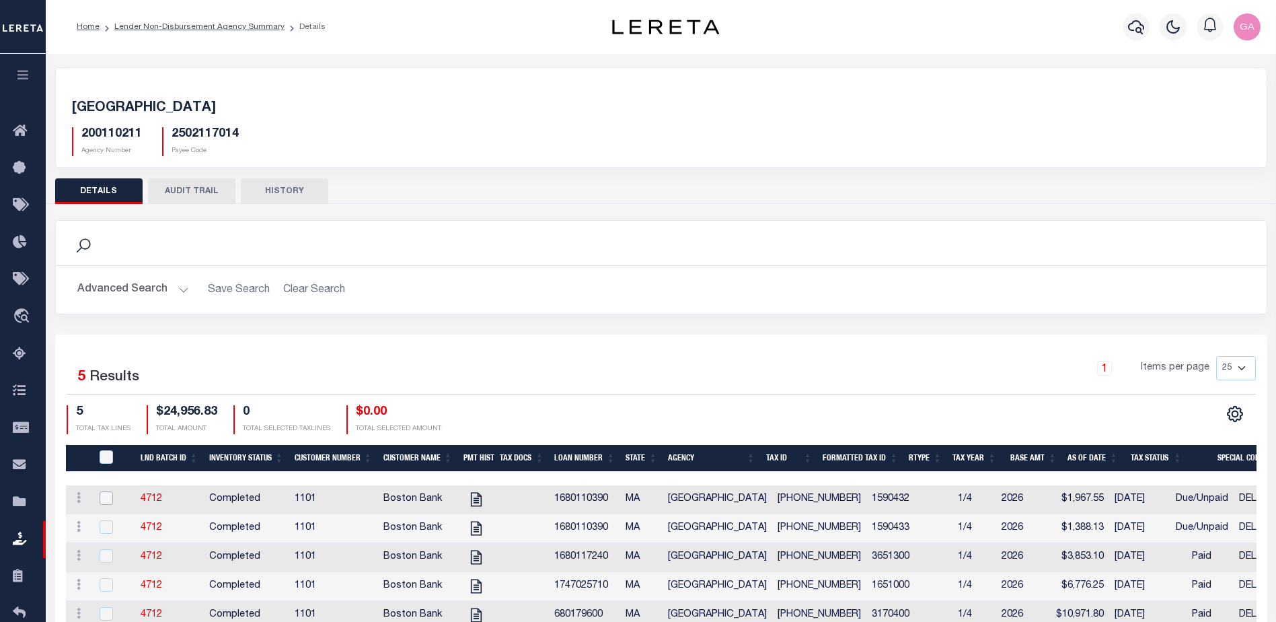
click at [111, 500] on input "checkbox" at bounding box center [106, 497] width 13 height 13
checkbox input "true"
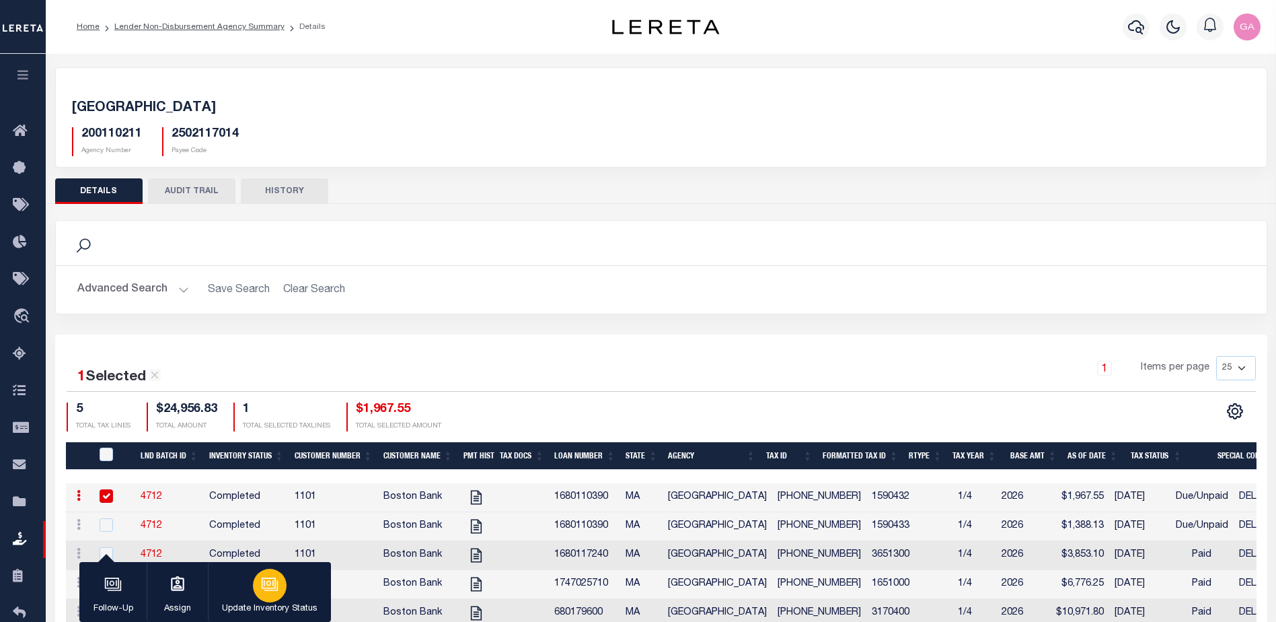
click at [267, 594] on div "button" at bounding box center [270, 586] width 34 height 34
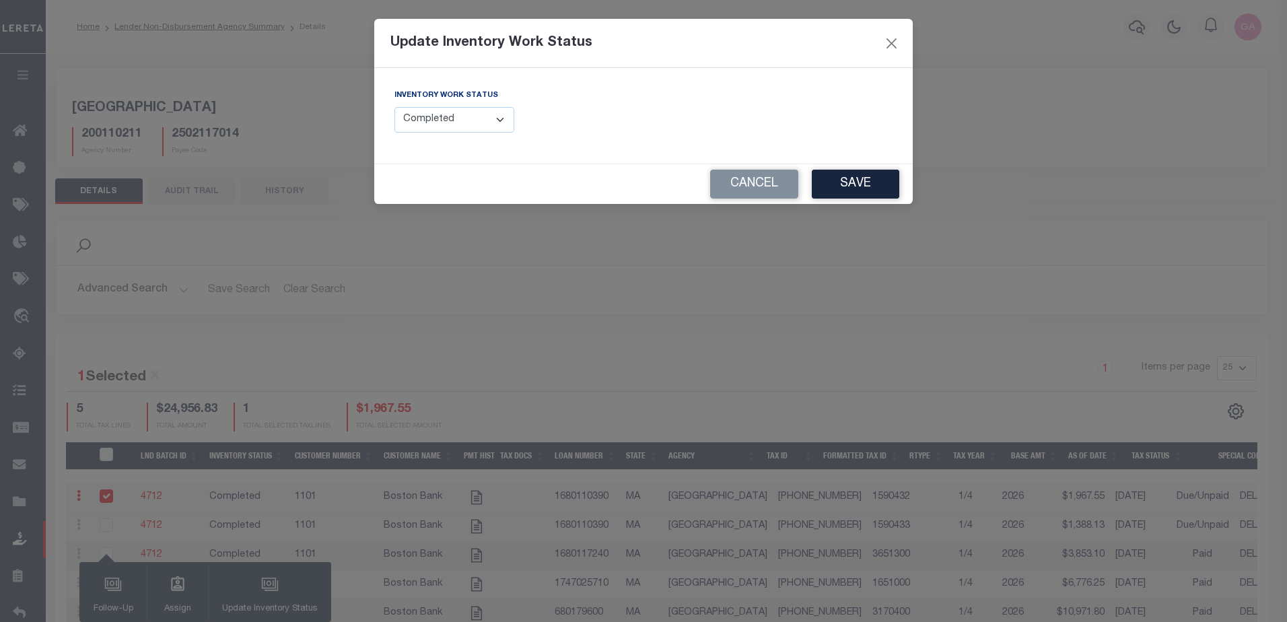
click at [482, 120] on select "--Select-- Open Completed Reported" at bounding box center [454, 120] width 120 height 26
select select "Reported"
click at [394, 107] on select "--Select-- Open Completed Reported" at bounding box center [454, 120] width 120 height 26
click at [736, 113] on input "text" at bounding box center [772, 120] width 239 height 26
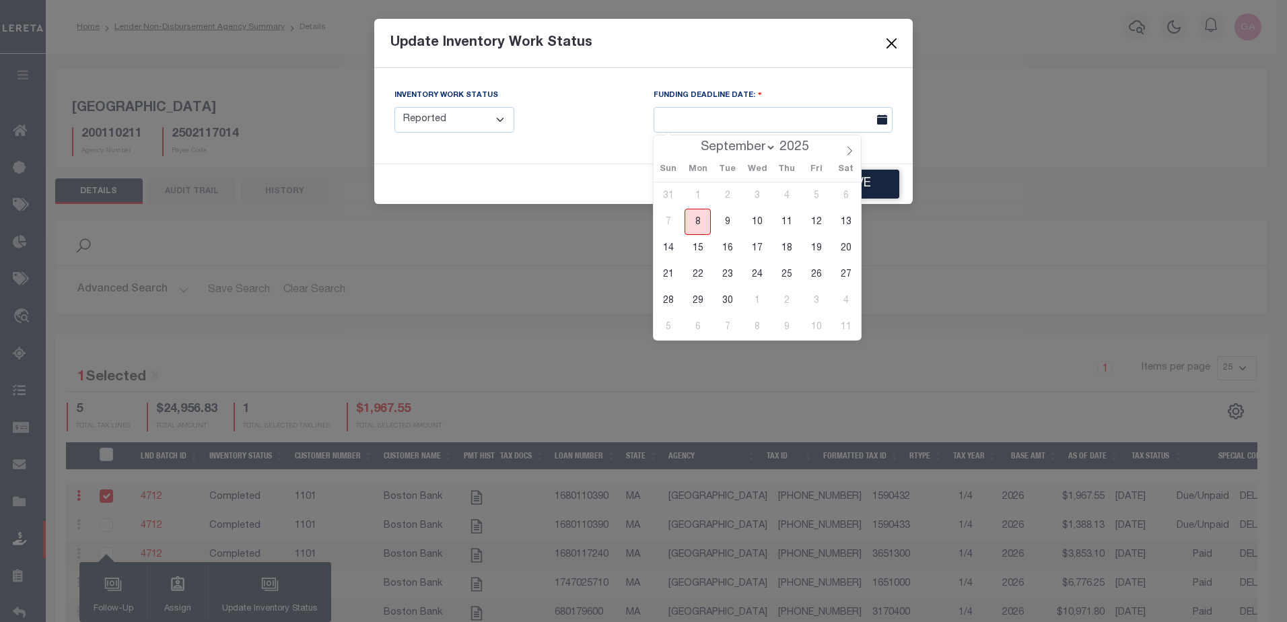
click at [696, 222] on span "8" at bounding box center [697, 222] width 26 height 26
type input "09/08/2025"
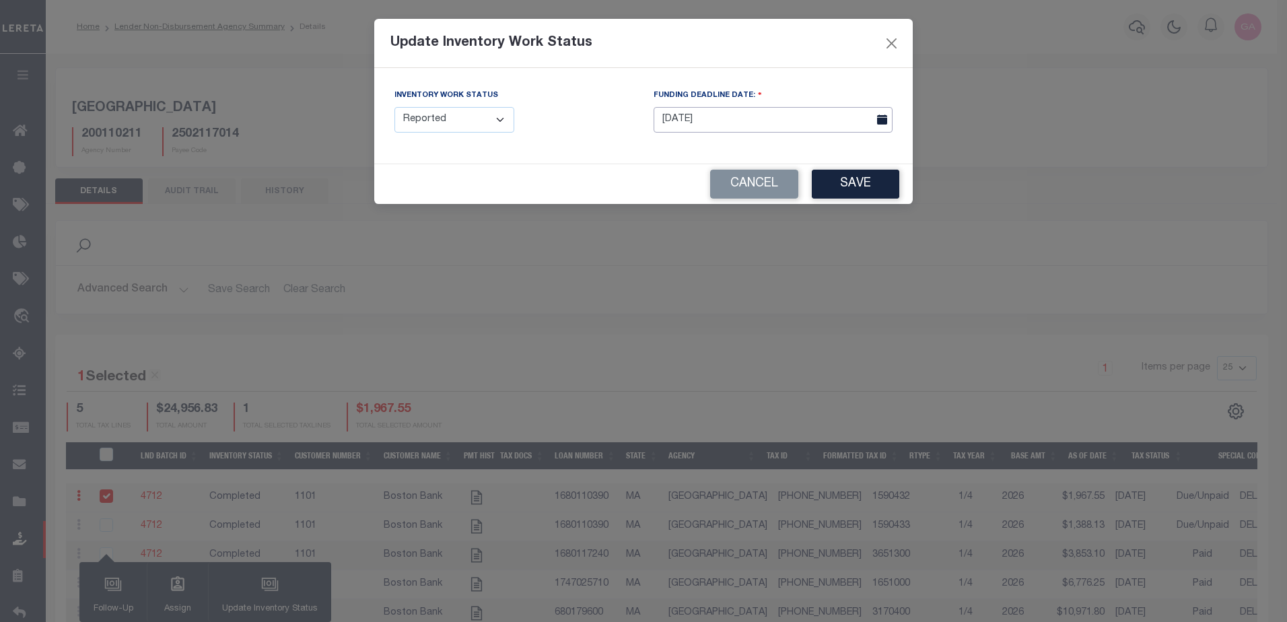
click at [727, 111] on input "09/08/2025" at bounding box center [772, 120] width 239 height 26
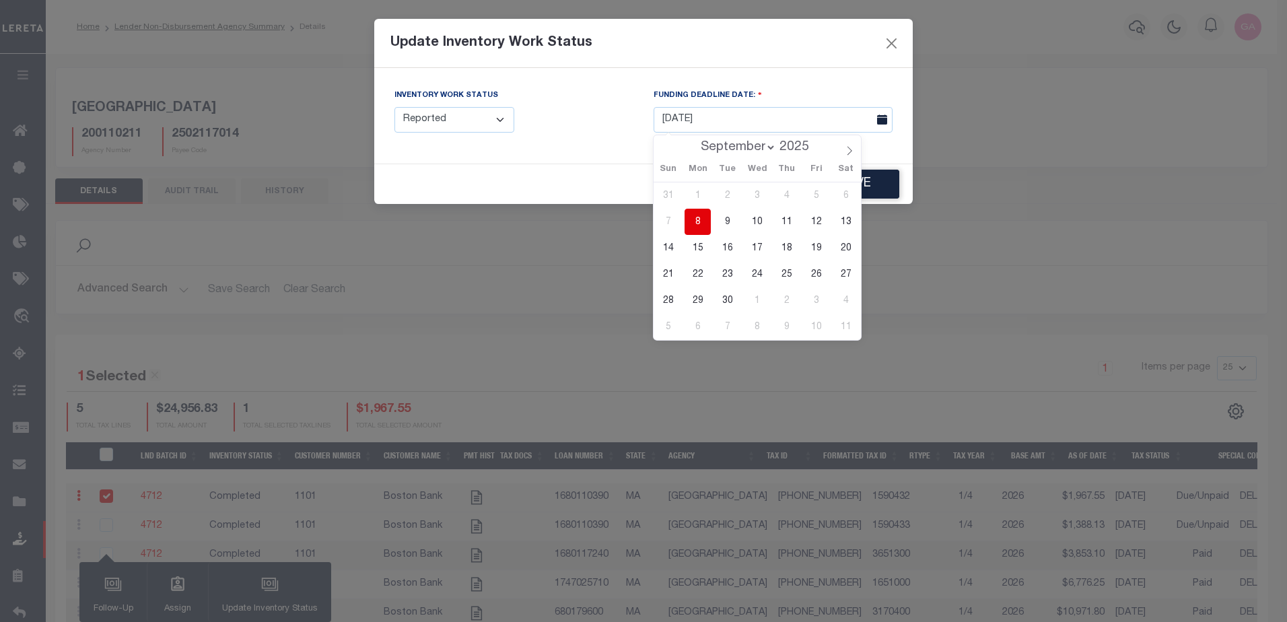
click at [580, 148] on div "Inventory Work Status --Select-- Open Completed Reported FUNDING DEADLINE DATE:…" at bounding box center [643, 116] width 538 height 96
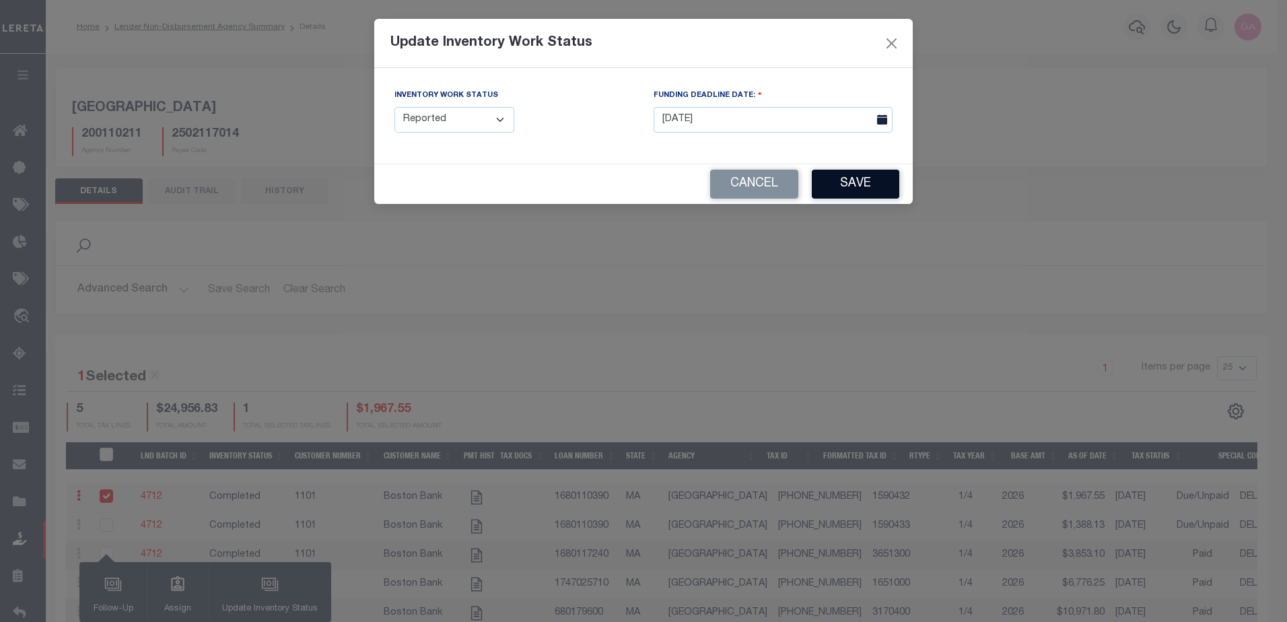
click at [857, 180] on button "Save" at bounding box center [855, 184] width 87 height 29
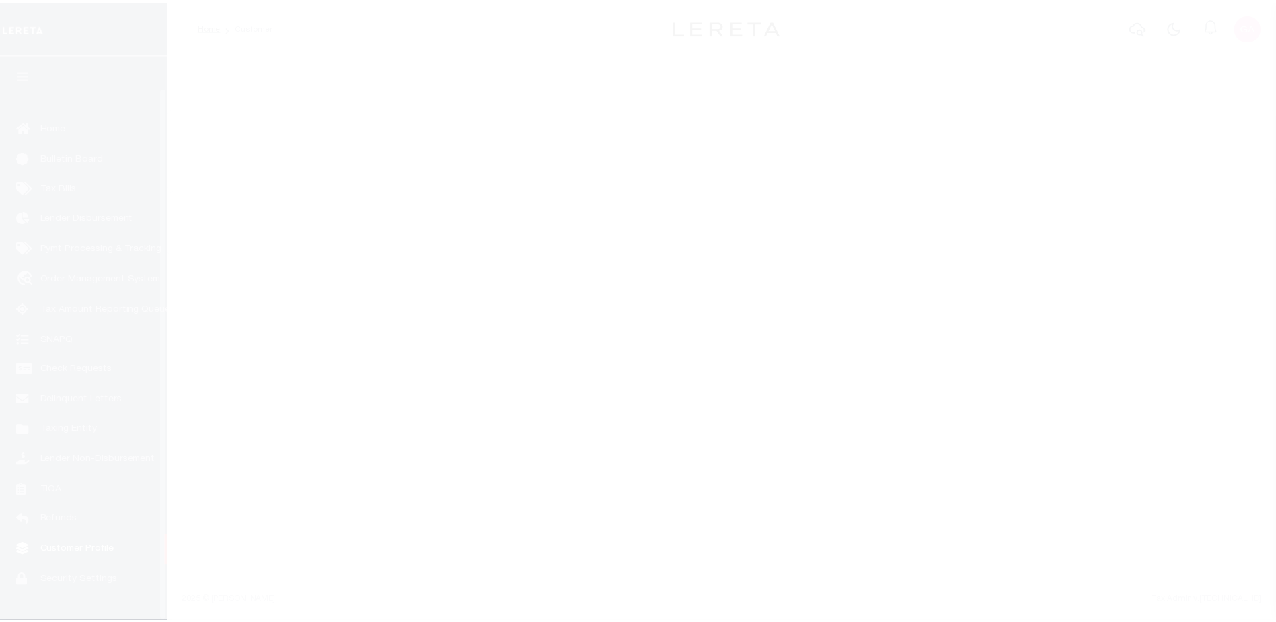
scroll to position [34, 0]
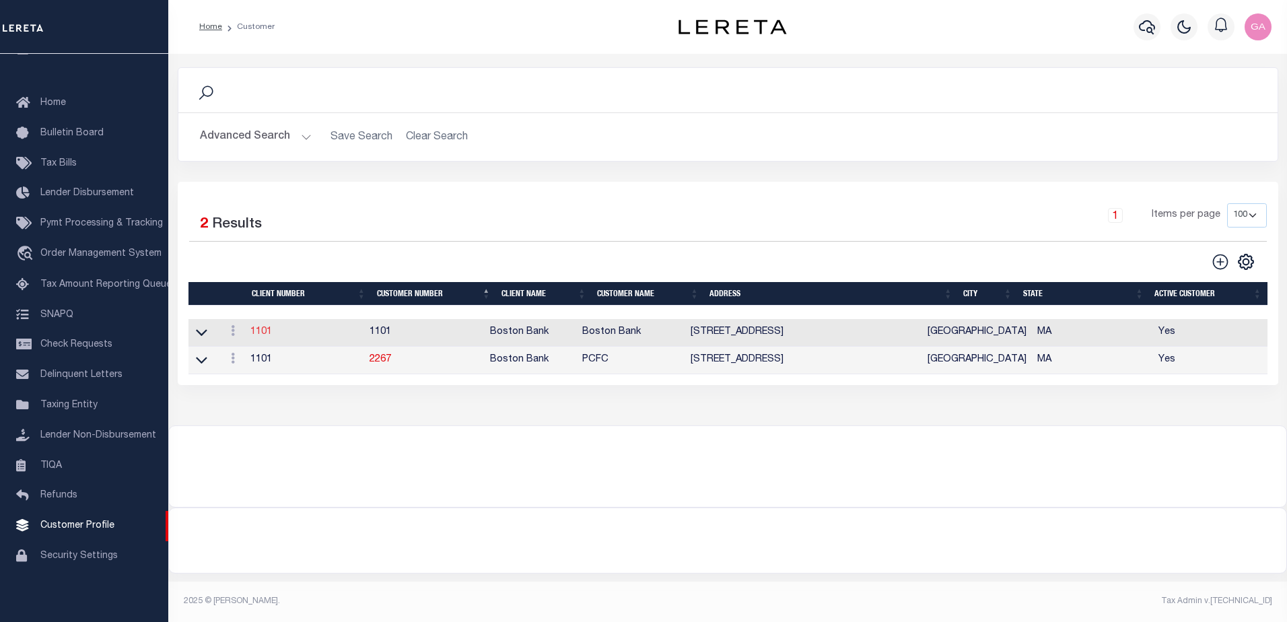
click at [264, 334] on link "1101" at bounding box center [261, 331] width 22 height 9
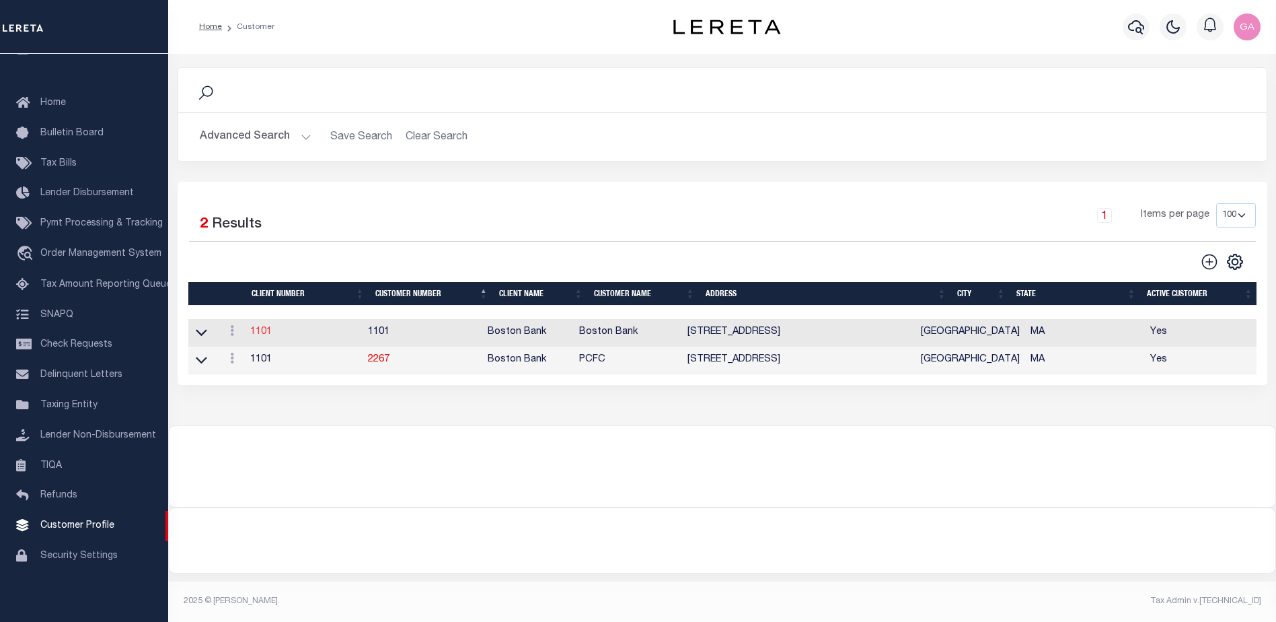
select select
type input "Boston Bank"
type input "1101"
type input "Boston Bank"
type input "[PERSON_NAME]"
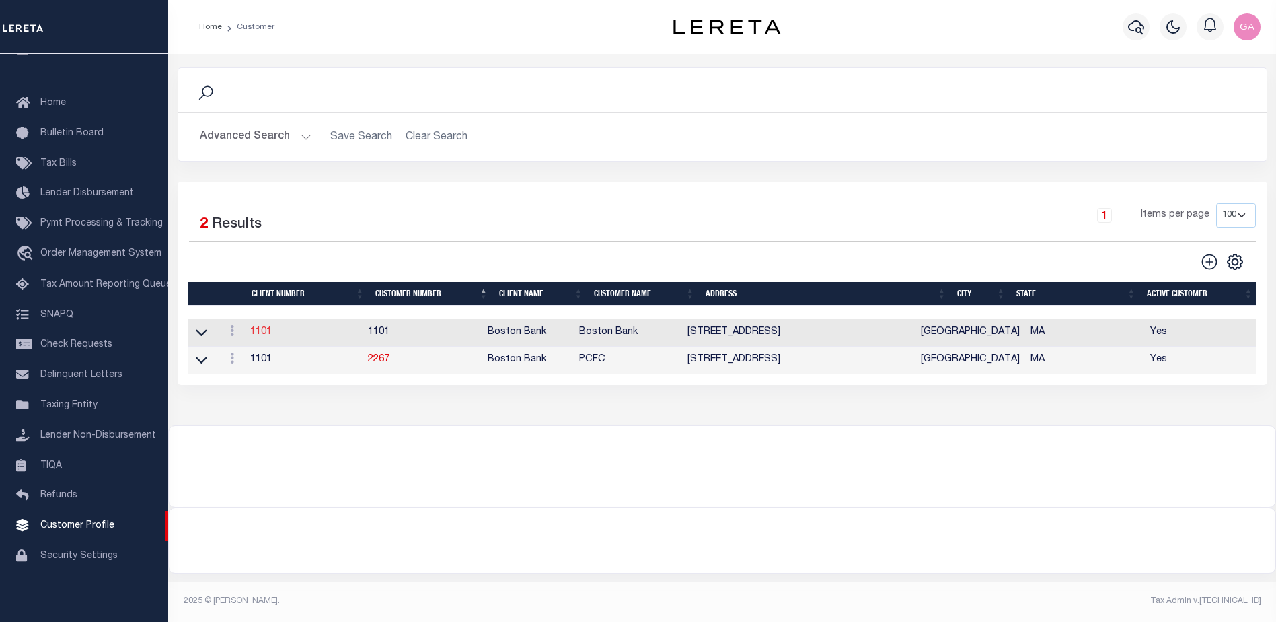
type input "[PERSON_NAME]"
select select "Mixed Portfolio"
type input "[PERSON_NAME]"
checkbox input "true"
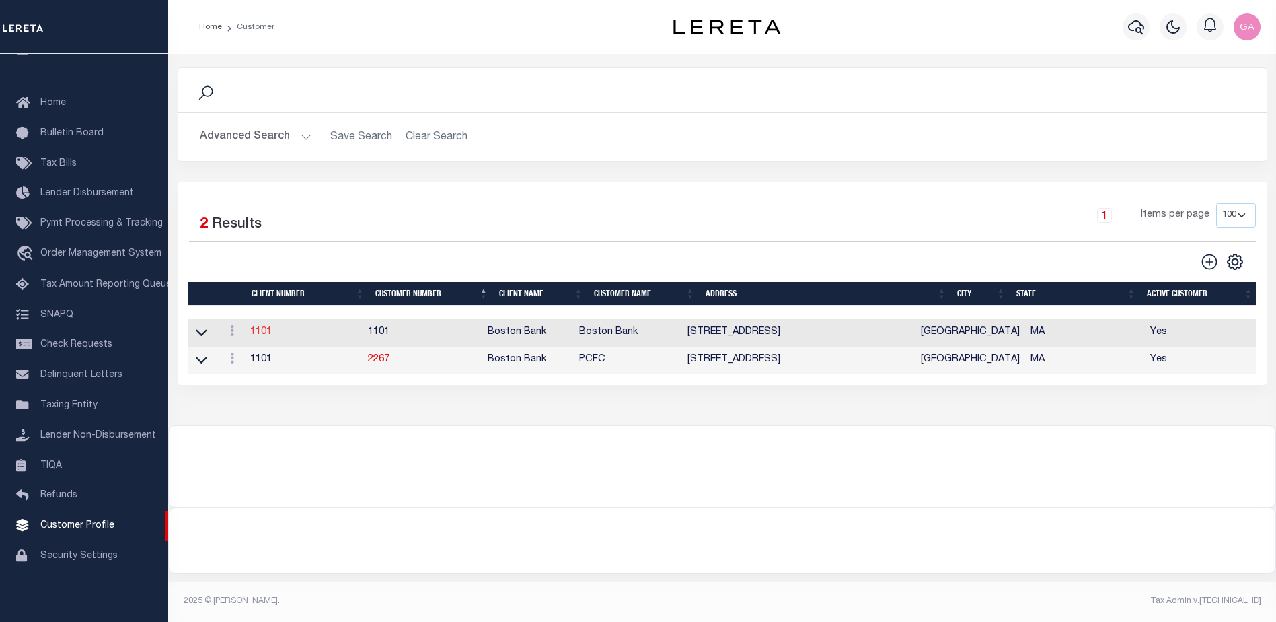
checkbox input "true"
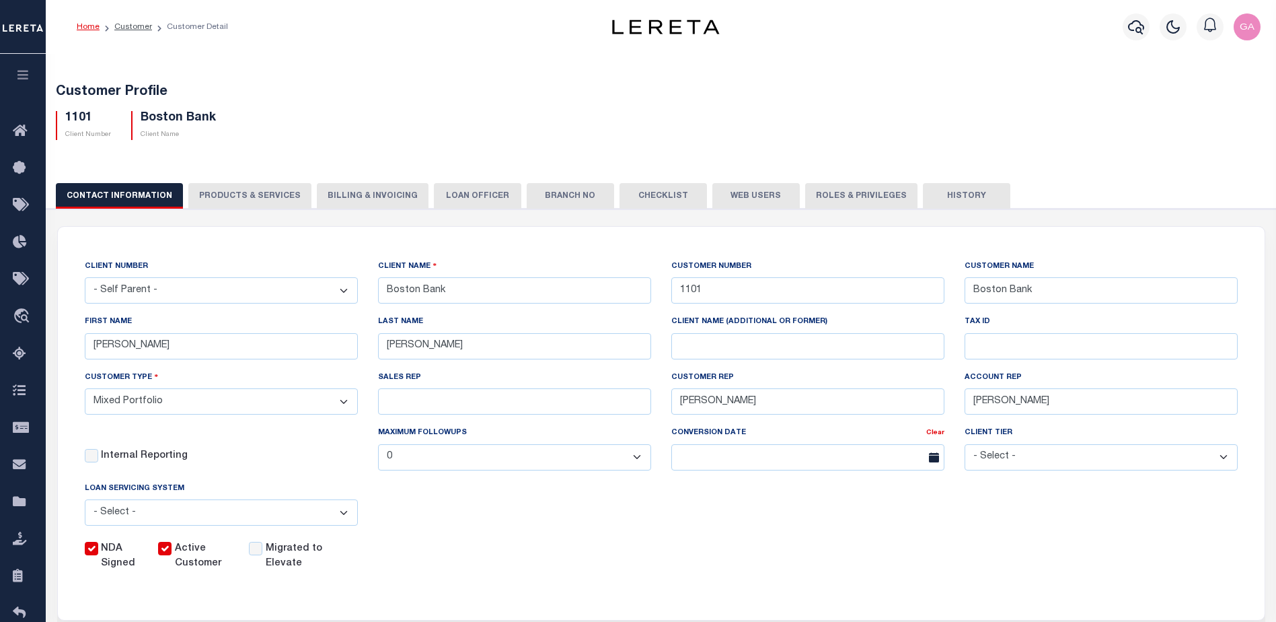
click at [248, 194] on button "PRODUCTS & SERVICES" at bounding box center [249, 196] width 123 height 26
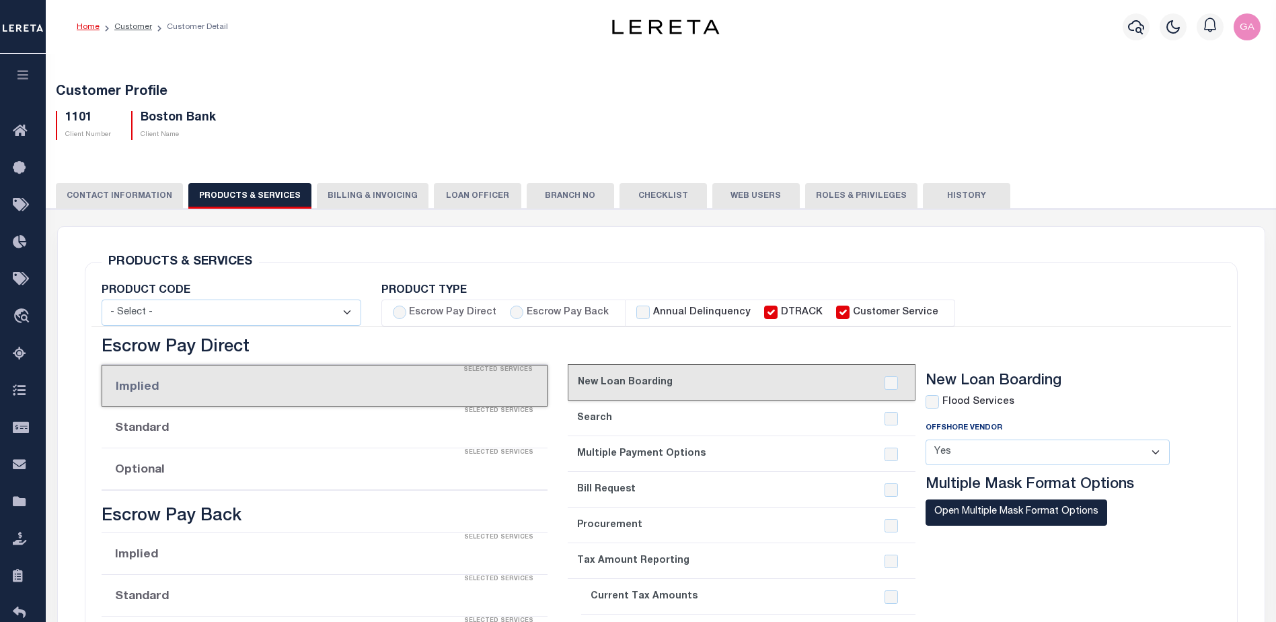
select select "STX"
radio input "true"
checkbox input "true"
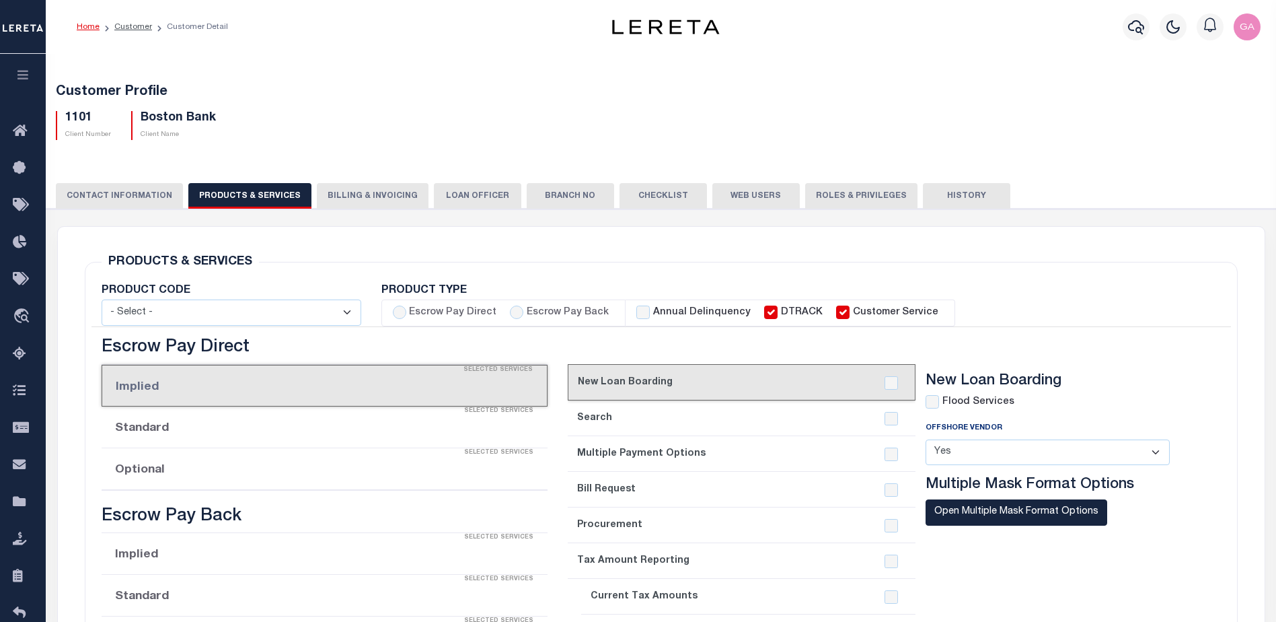
checkbox input "true"
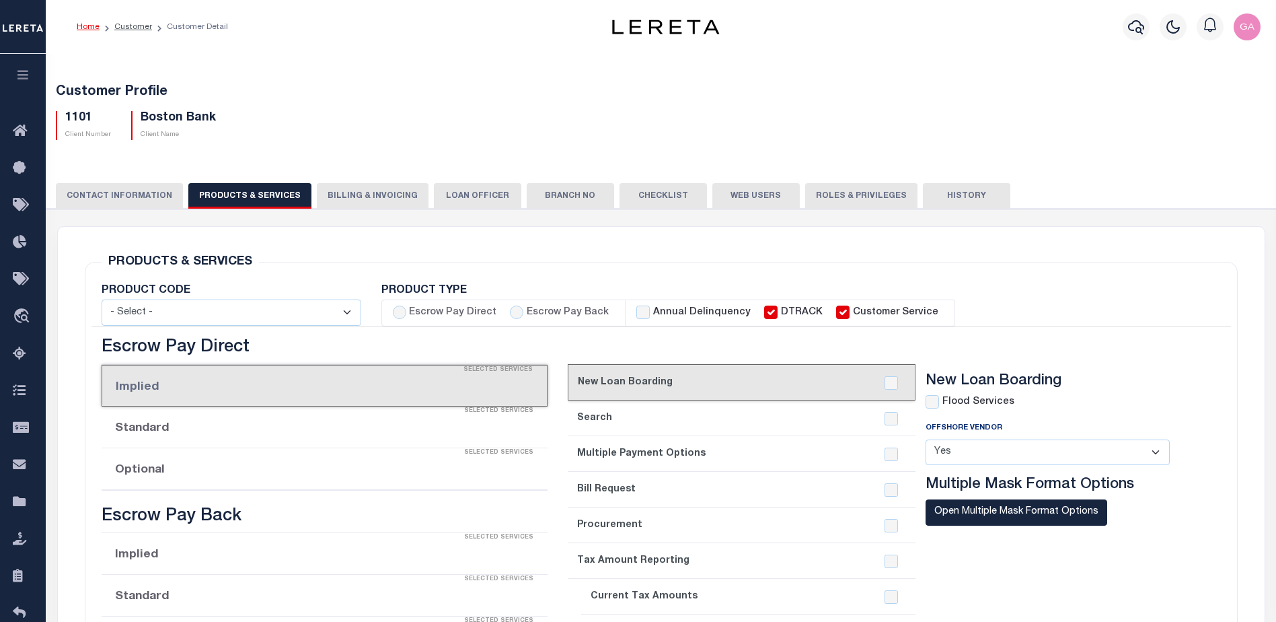
checkbox input "true"
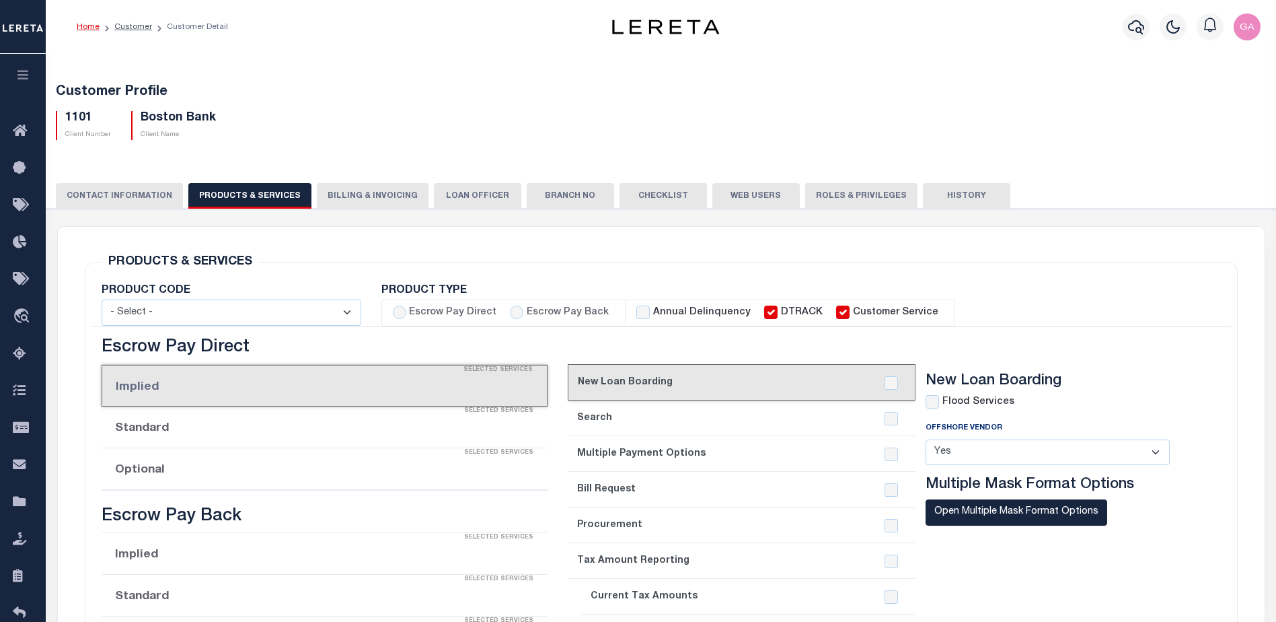
checkbox input "true"
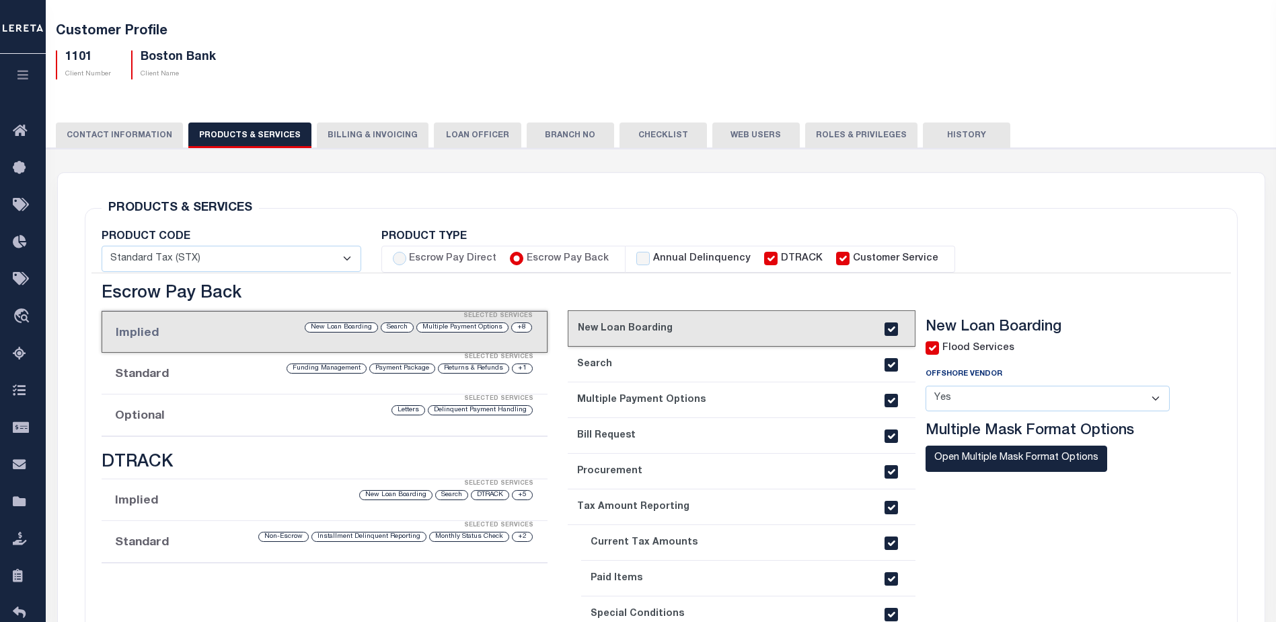
scroll to position [135, 0]
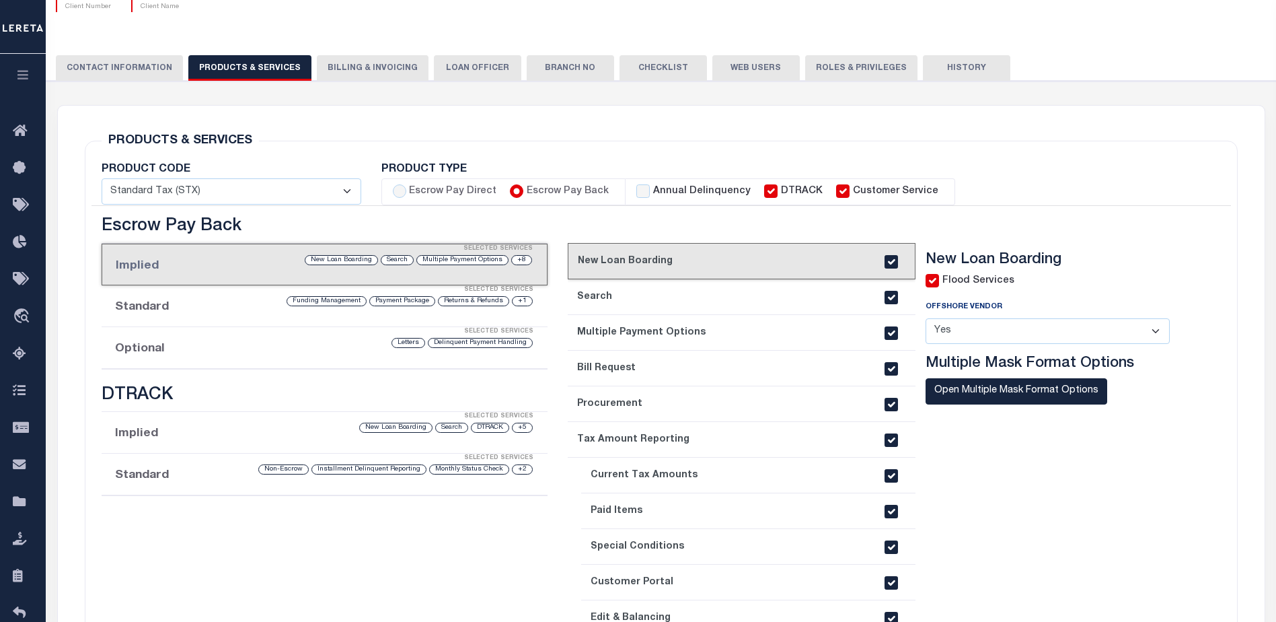
click at [377, 345] on div "Selected Services" at bounding box center [338, 331] width 446 height 27
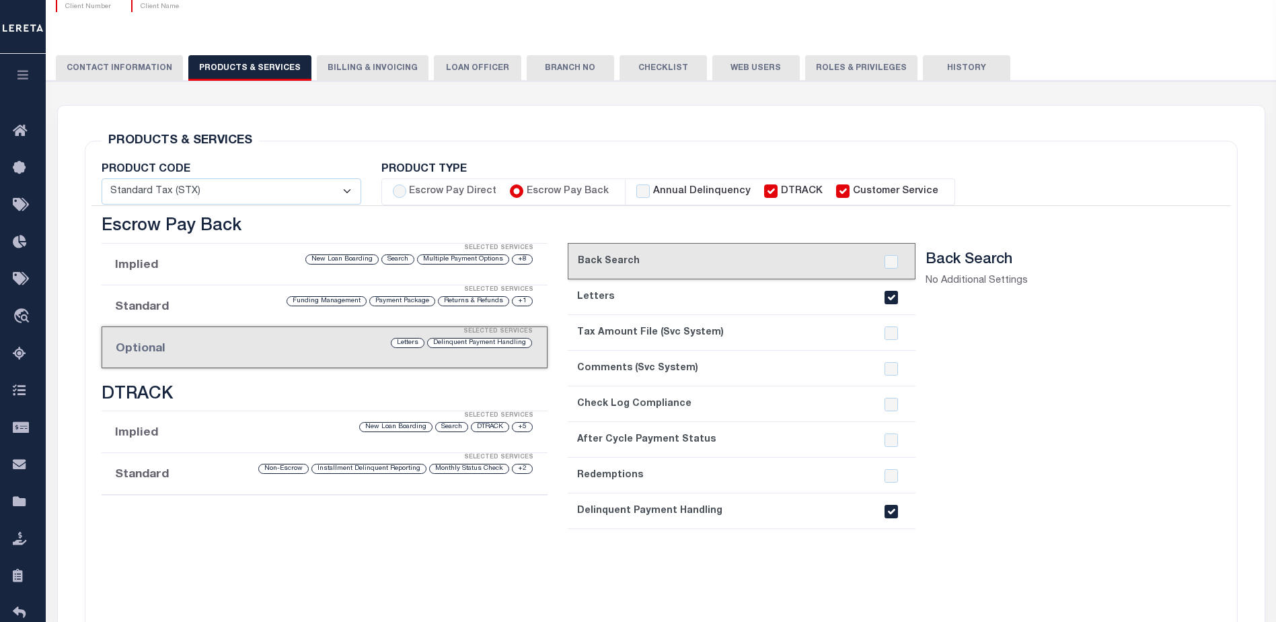
click at [893, 509] on input "checkbox" at bounding box center [891, 511] width 13 height 13
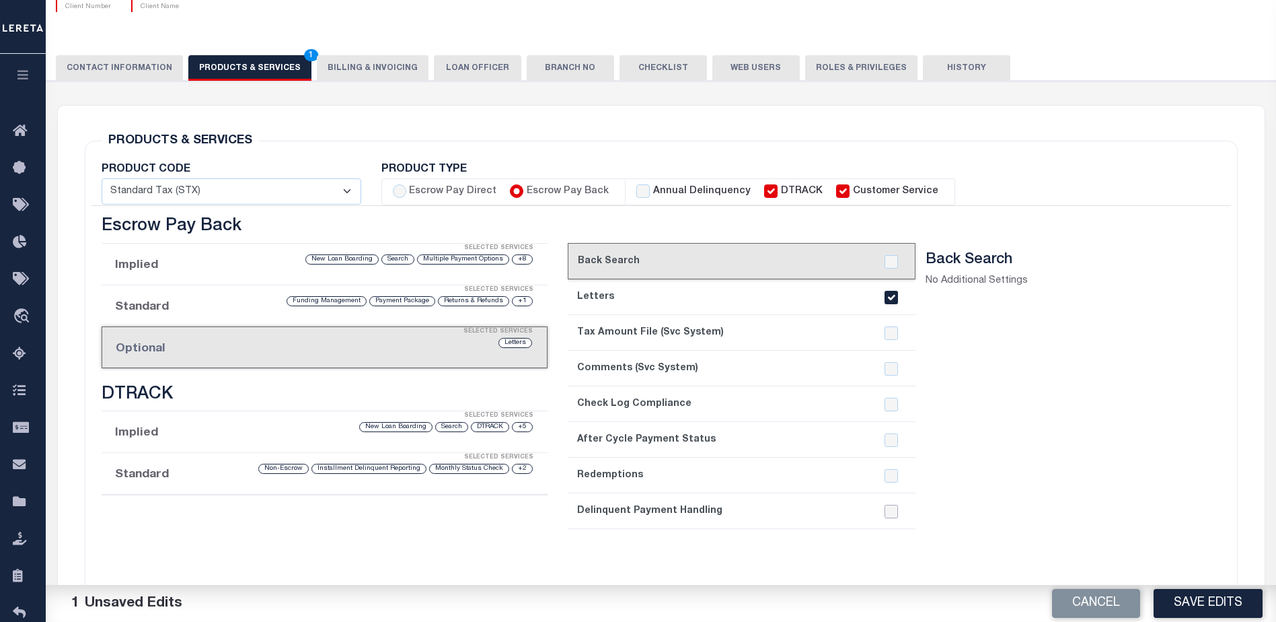
click at [891, 508] on input "checkbox" at bounding box center [891, 511] width 13 height 13
checkbox input "true"
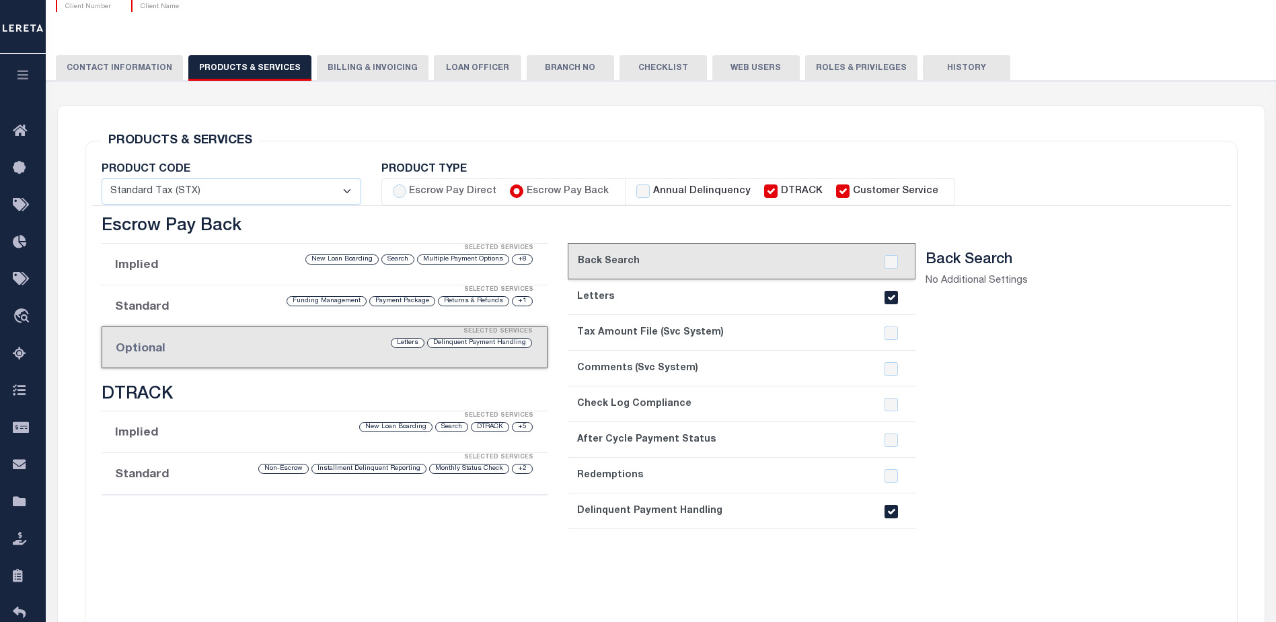
click at [22, 73] on icon "button" at bounding box center [22, 75] width 15 height 12
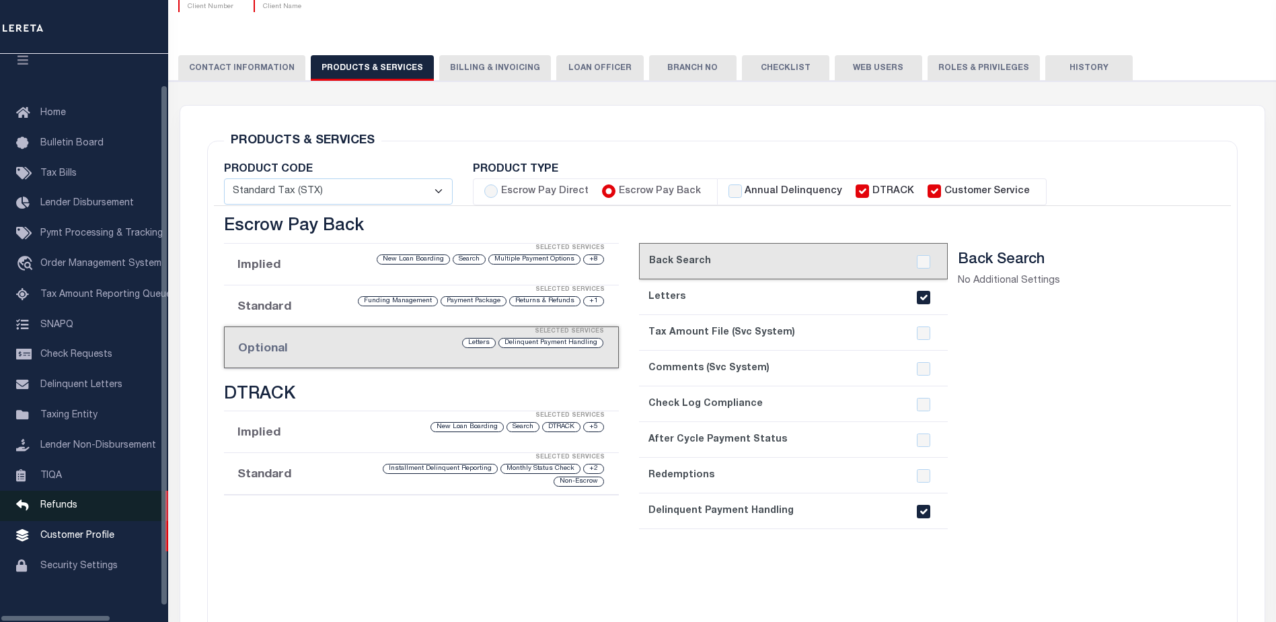
scroll to position [34, 0]
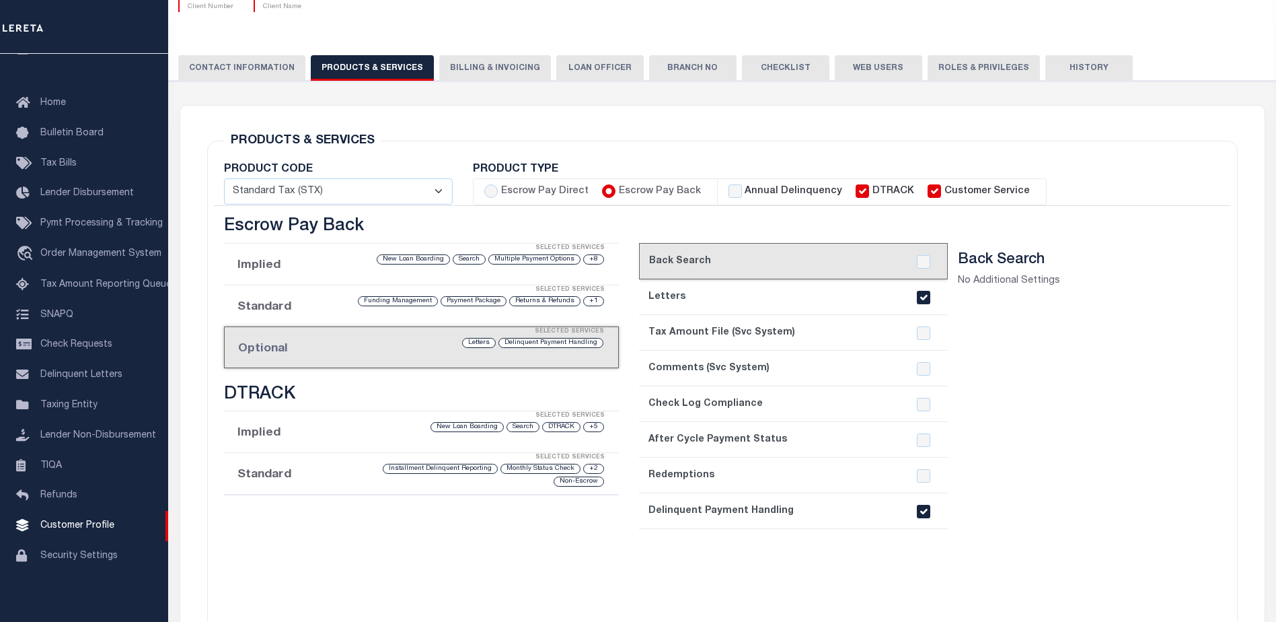
click at [235, 65] on button "CONTACT INFORMATION" at bounding box center [241, 68] width 127 height 26
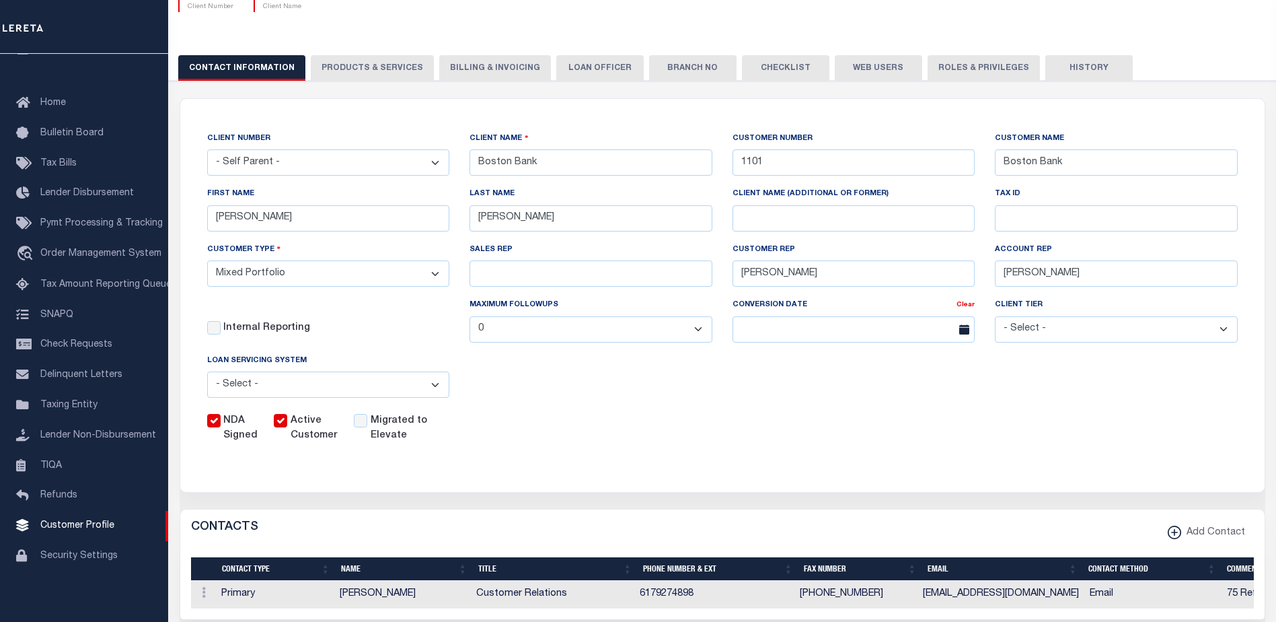
click at [356, 60] on button "PRODUCTS & SERVICES" at bounding box center [372, 68] width 123 height 26
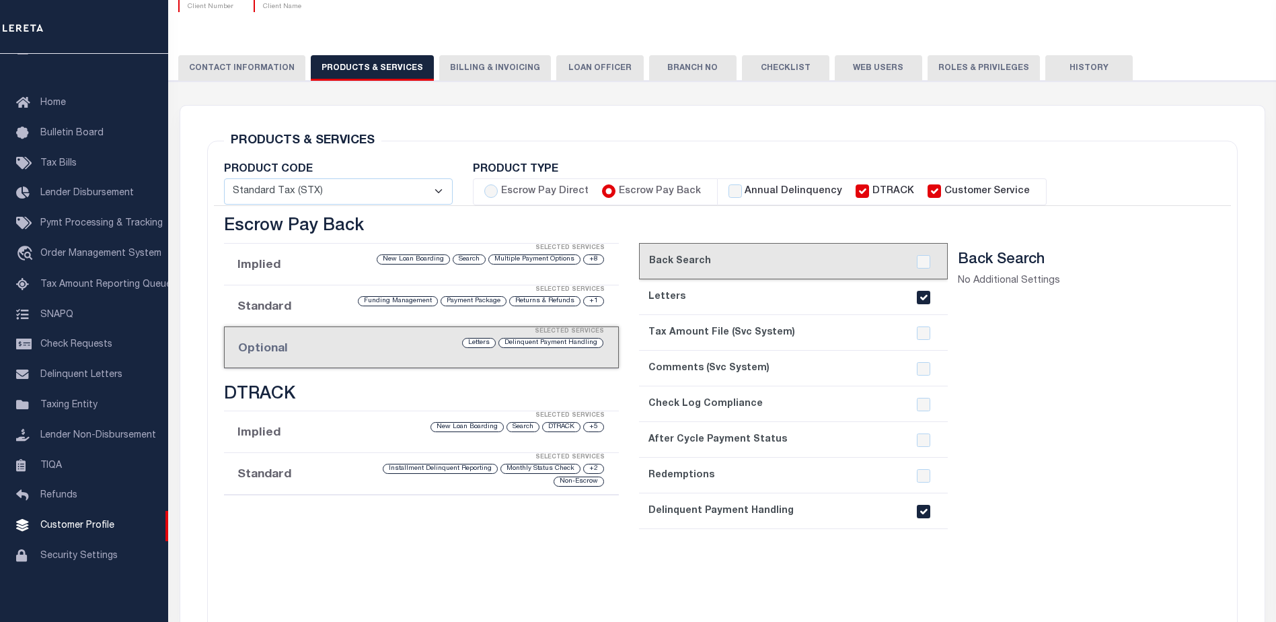
select select "STX"
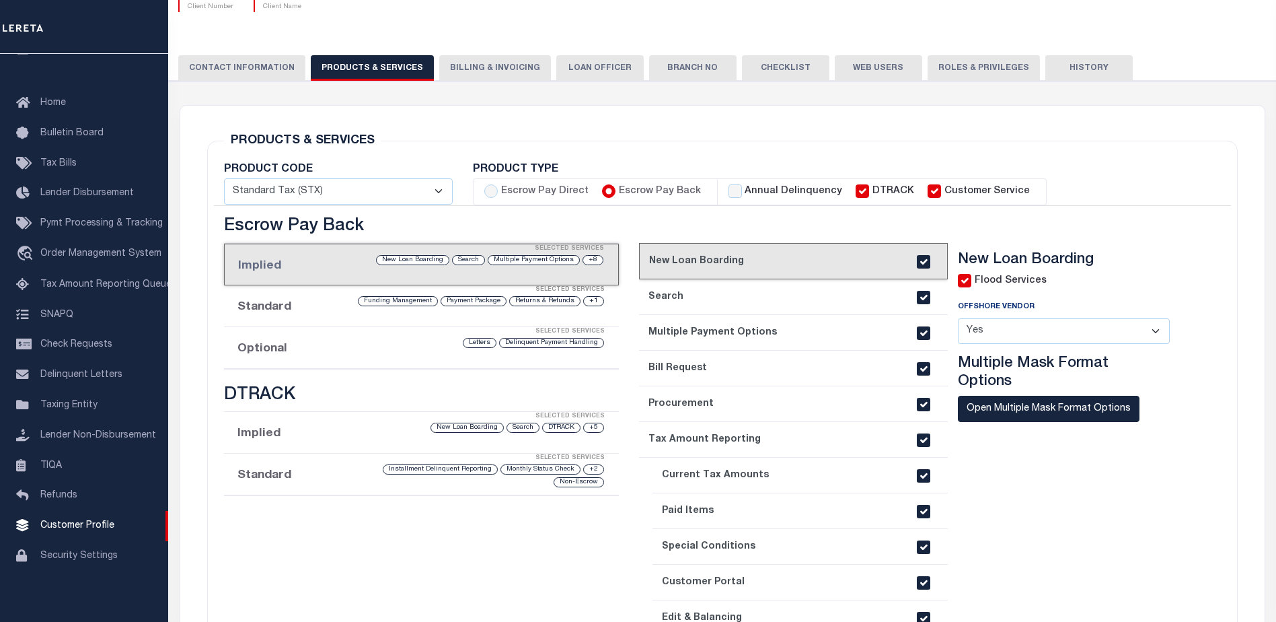
click at [301, 351] on li "Optional Selected Services Delinquent Payment Handling Letters" at bounding box center [422, 348] width 396 height 42
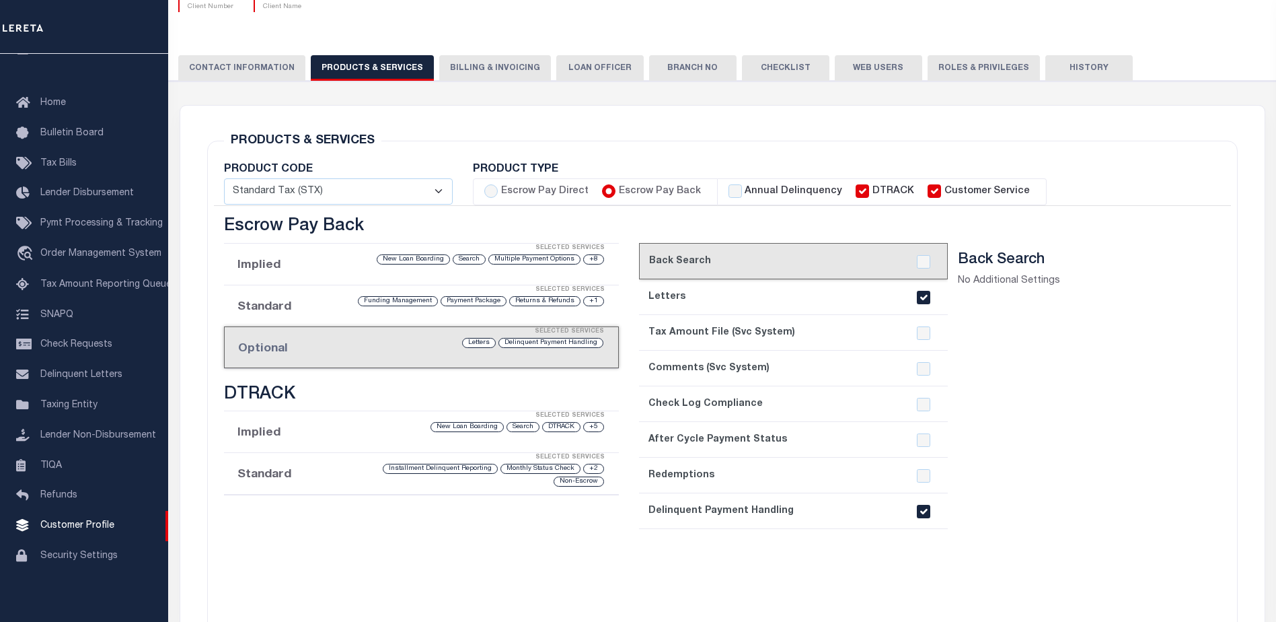
click at [923, 513] on input "checkbox" at bounding box center [923, 511] width 13 height 13
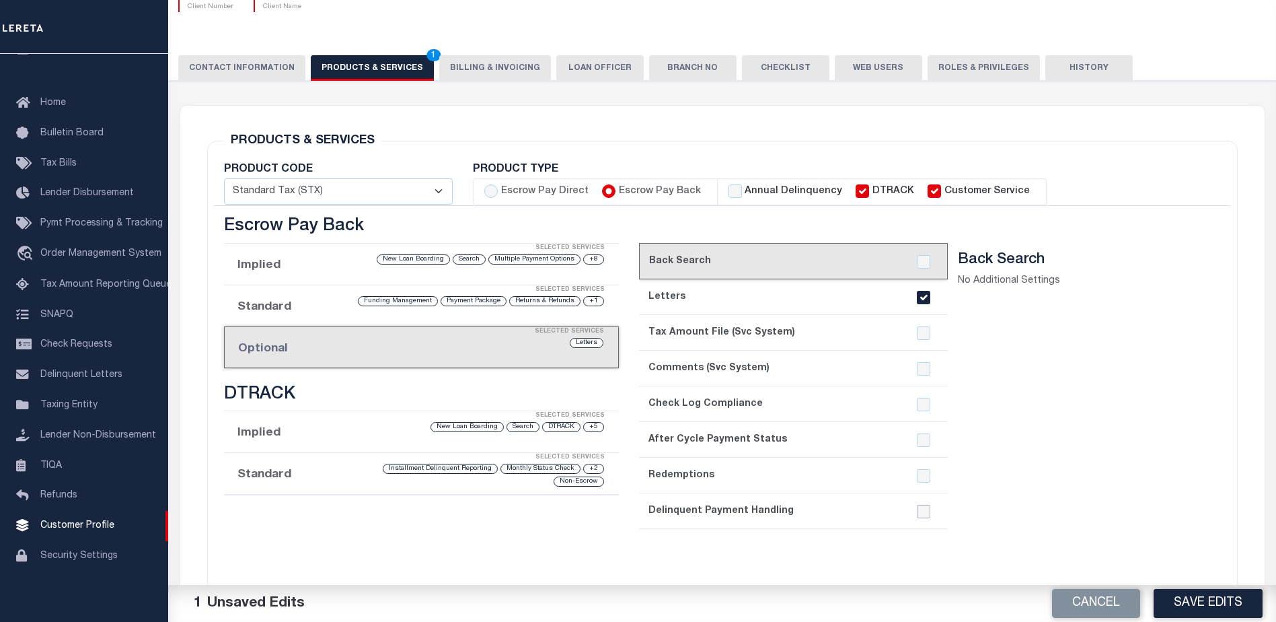
click at [924, 511] on input "checkbox" at bounding box center [923, 511] width 13 height 13
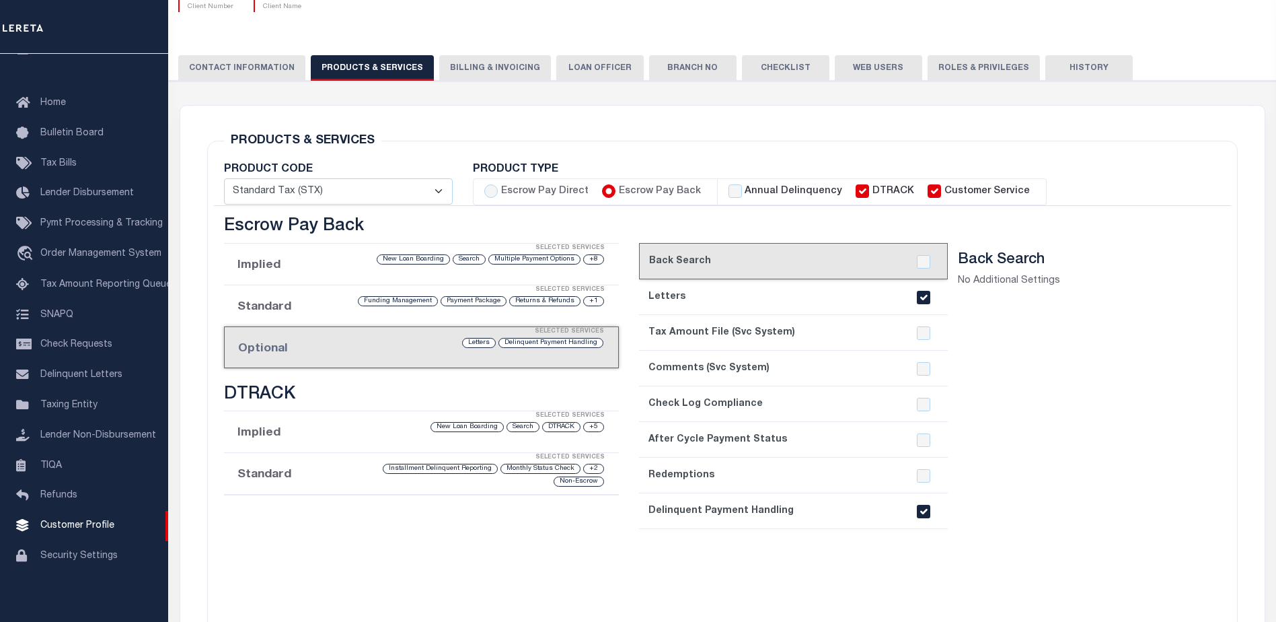
scroll to position [0, 0]
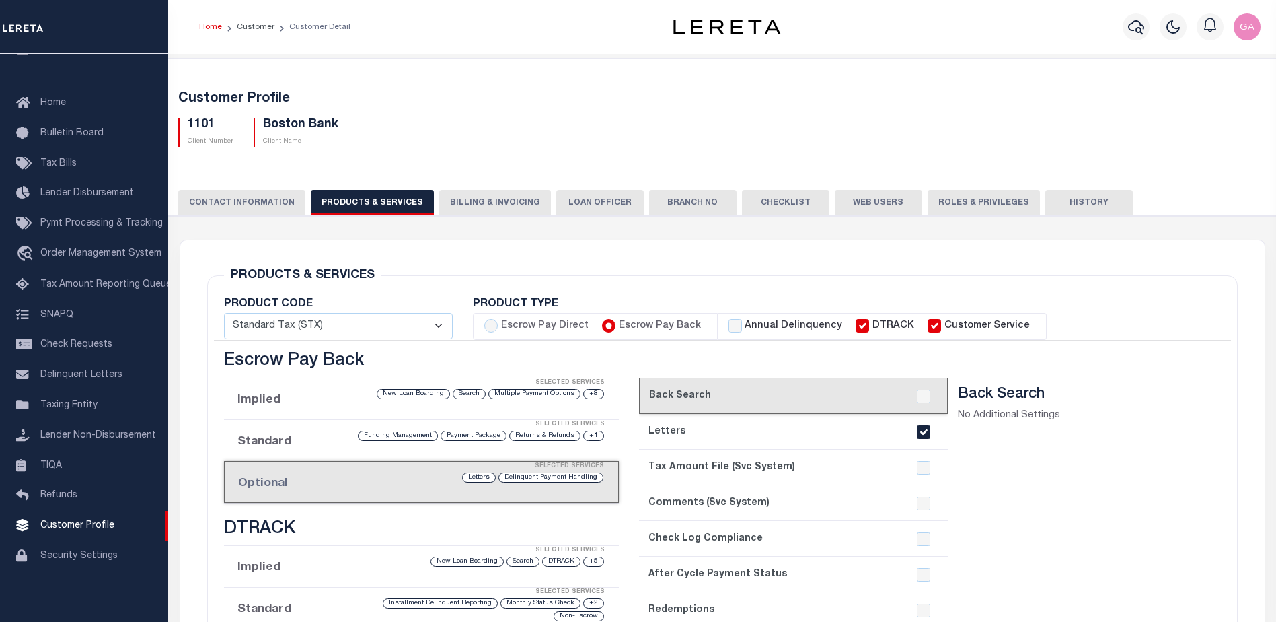
click at [200, 121] on h5 "1101" at bounding box center [211, 125] width 46 height 15
click at [199, 122] on h5 "1101" at bounding box center [211, 125] width 46 height 15
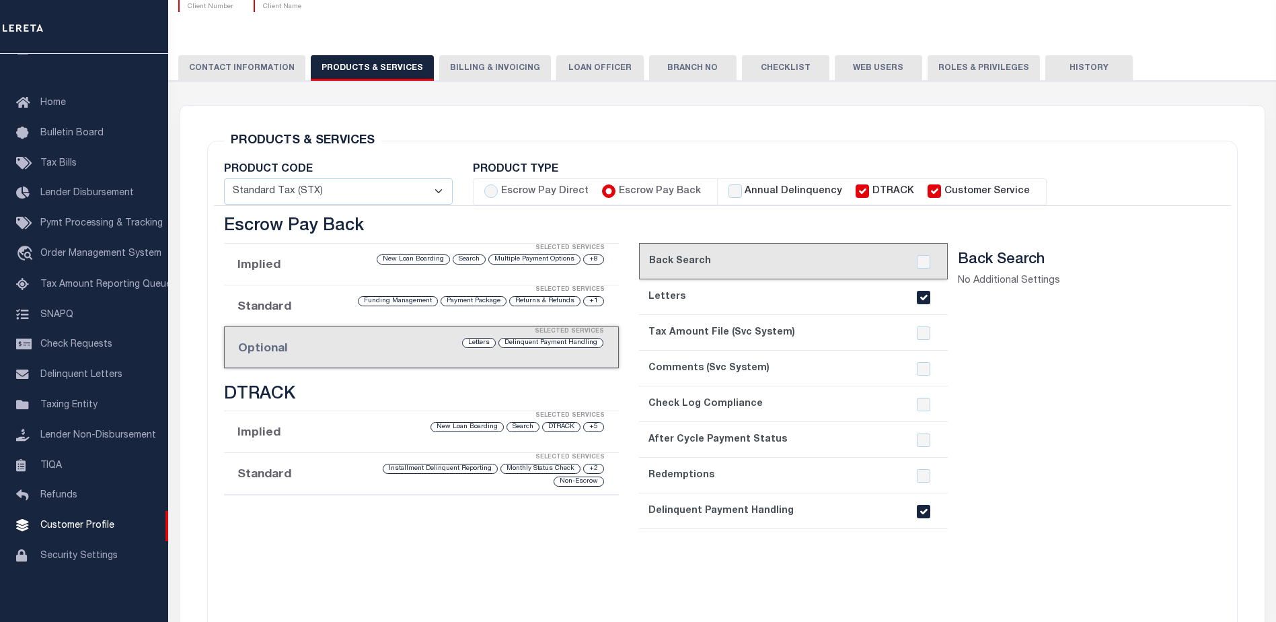
click at [414, 346] on div "Delinquent Payment Handling Letters" at bounding box center [467, 342] width 275 height 13
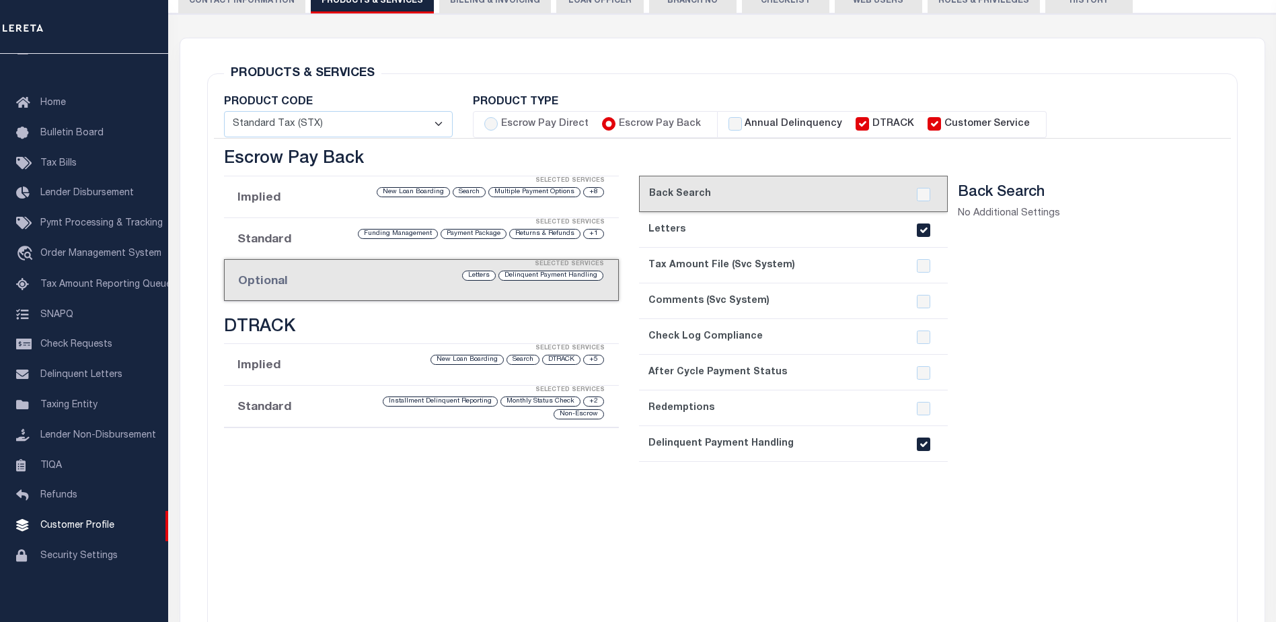
scroll to position [269, 0]
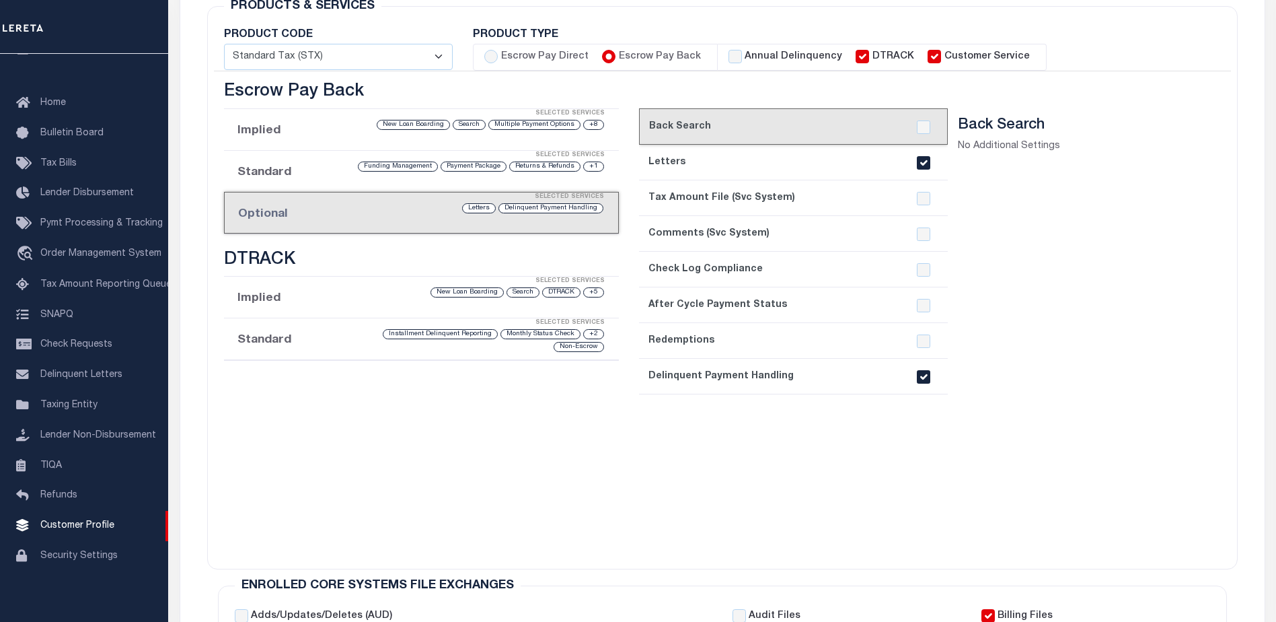
click at [927, 377] on input "checkbox" at bounding box center [923, 376] width 13 height 13
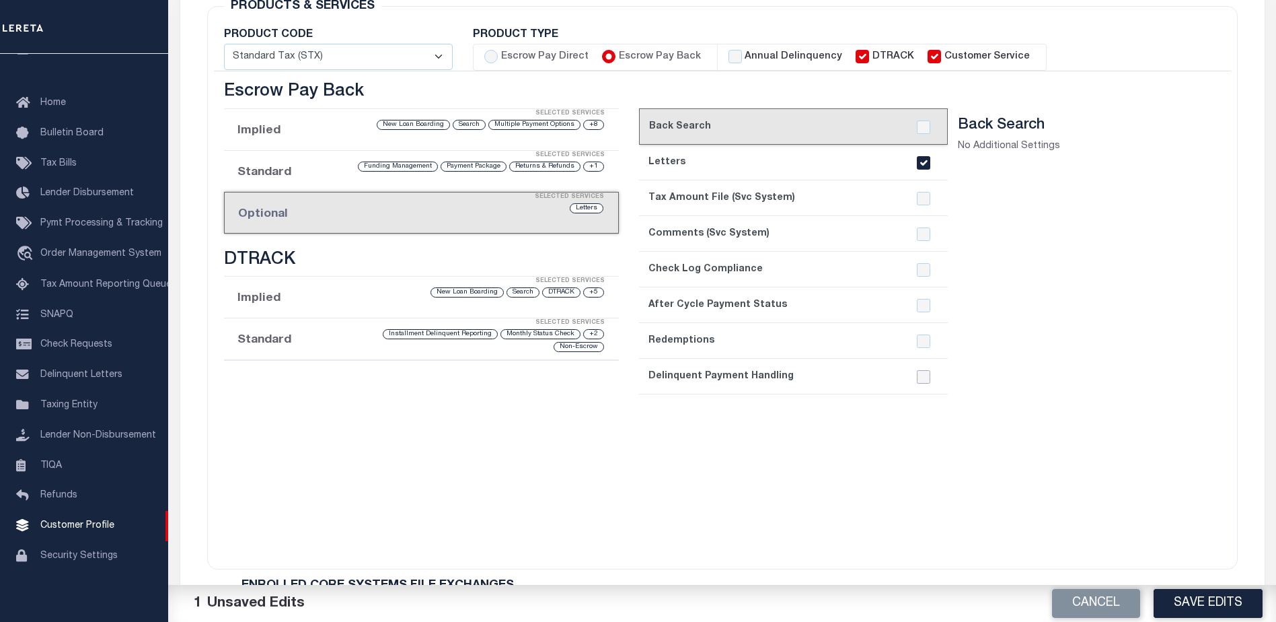
click at [923, 376] on input "checkbox" at bounding box center [923, 376] width 13 height 13
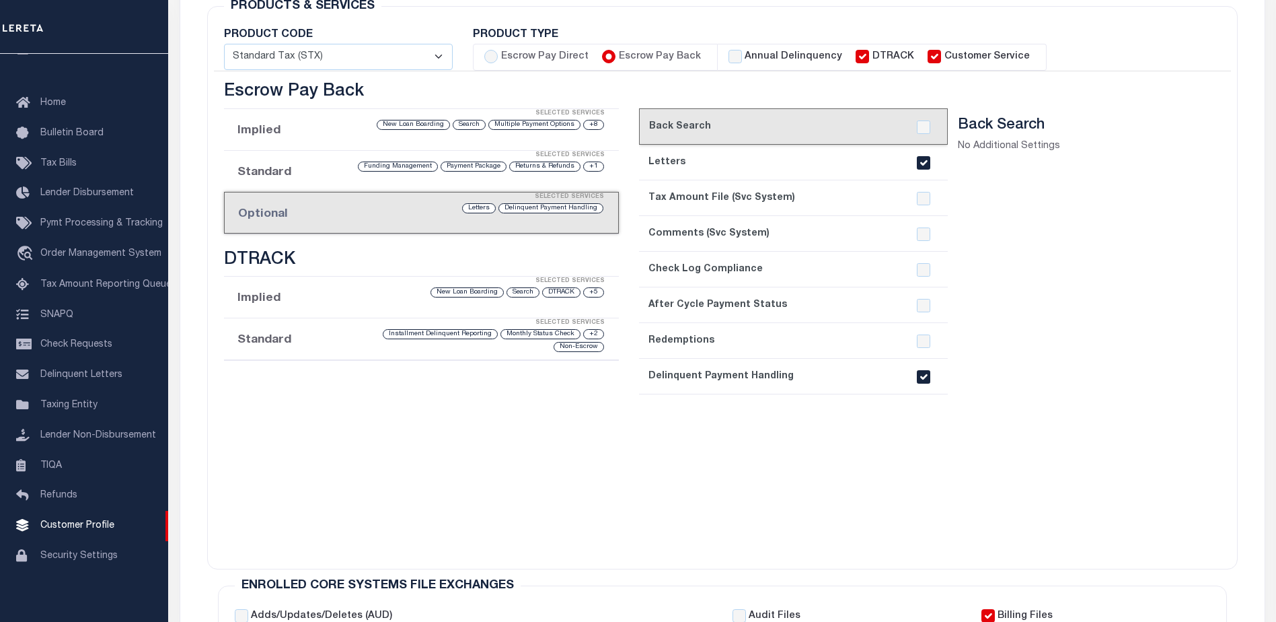
click at [926, 375] on input "checkbox" at bounding box center [923, 376] width 13 height 13
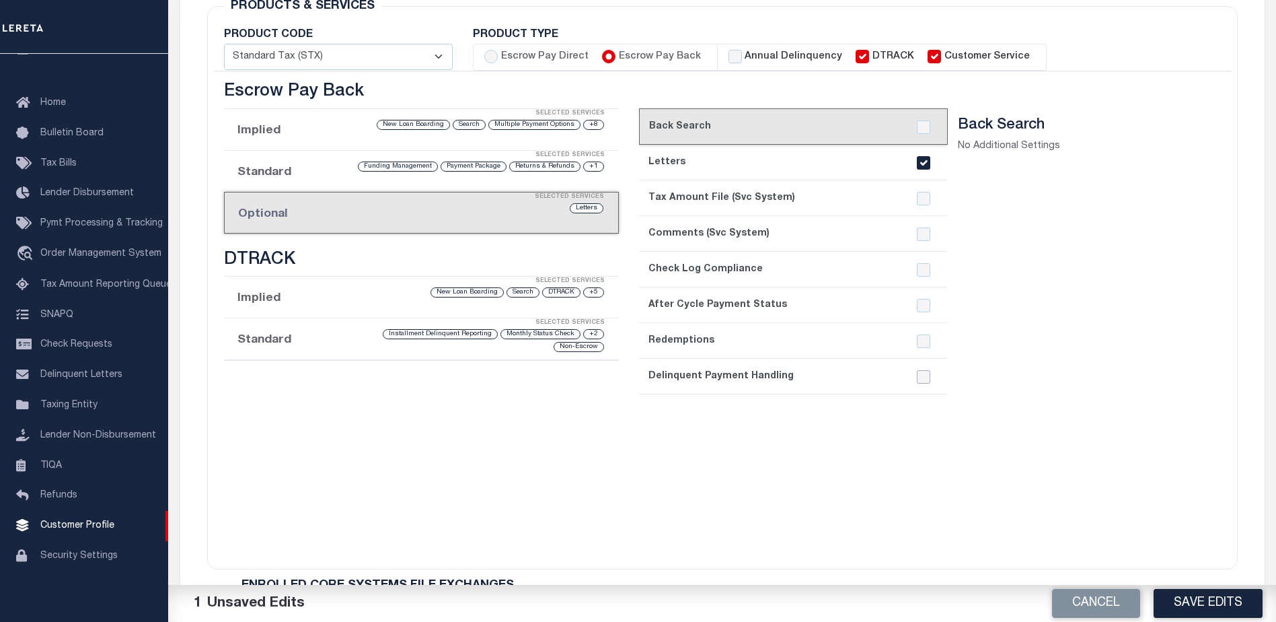
click at [925, 376] on input "checkbox" at bounding box center [923, 376] width 13 height 13
checkbox input "true"
